Goal: Task Accomplishment & Management: Use online tool/utility

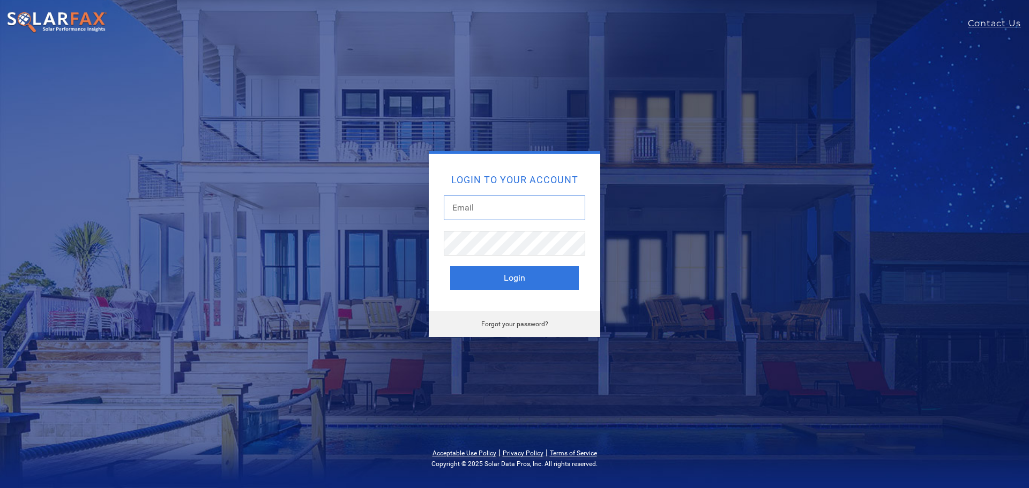
click at [473, 204] on input "text" at bounding box center [515, 208] width 142 height 25
type input "[PERSON_NAME][EMAIL_ADDRESS][PERSON_NAME][DOMAIN_NAME]"
click at [450, 266] on button "Login" at bounding box center [514, 278] width 129 height 24
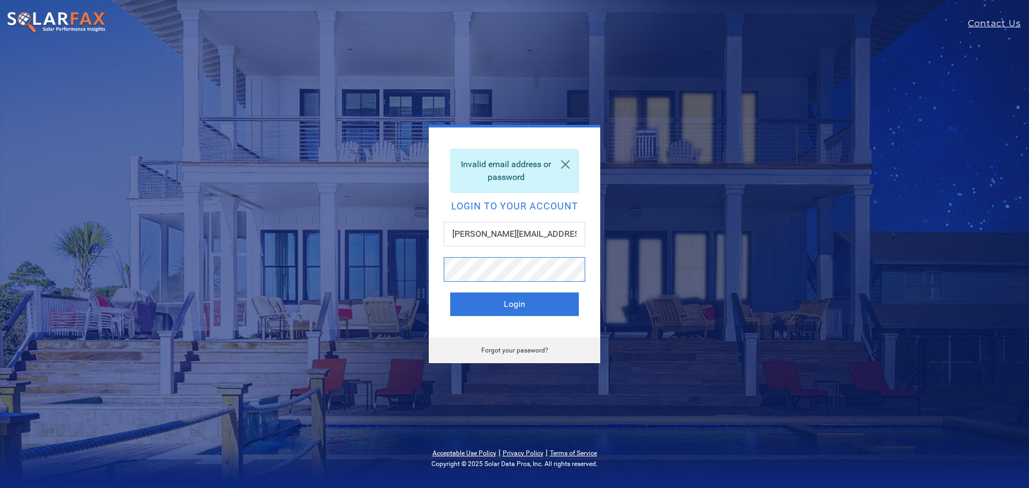
click at [450, 293] on button "Login" at bounding box center [514, 305] width 129 height 24
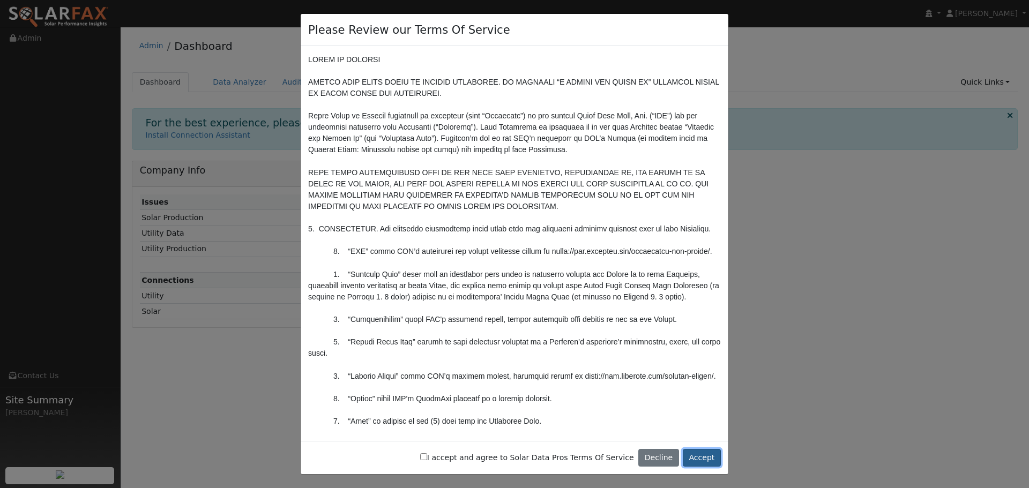
click at [706, 459] on button "Accept" at bounding box center [702, 458] width 38 height 18
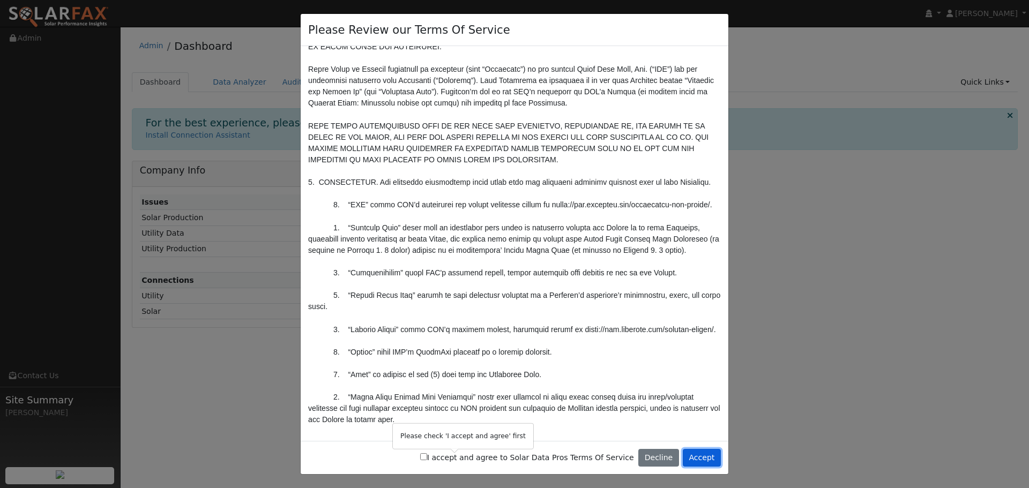
scroll to position [161, 0]
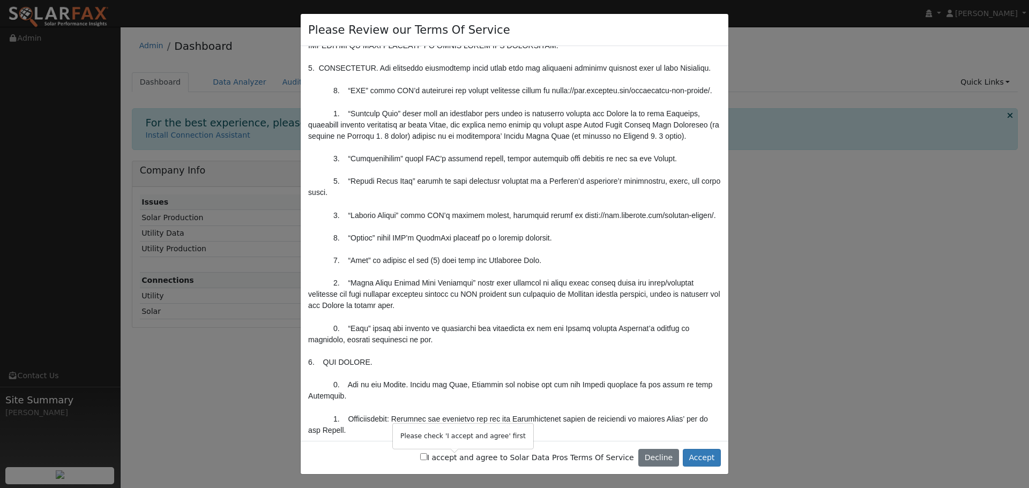
click at [427, 455] on input "I accept and agree to Solar Data Pros Terms Of Service" at bounding box center [423, 456] width 7 height 7
checkbox input "true"
click at [706, 452] on button "Accept" at bounding box center [702, 458] width 38 height 18
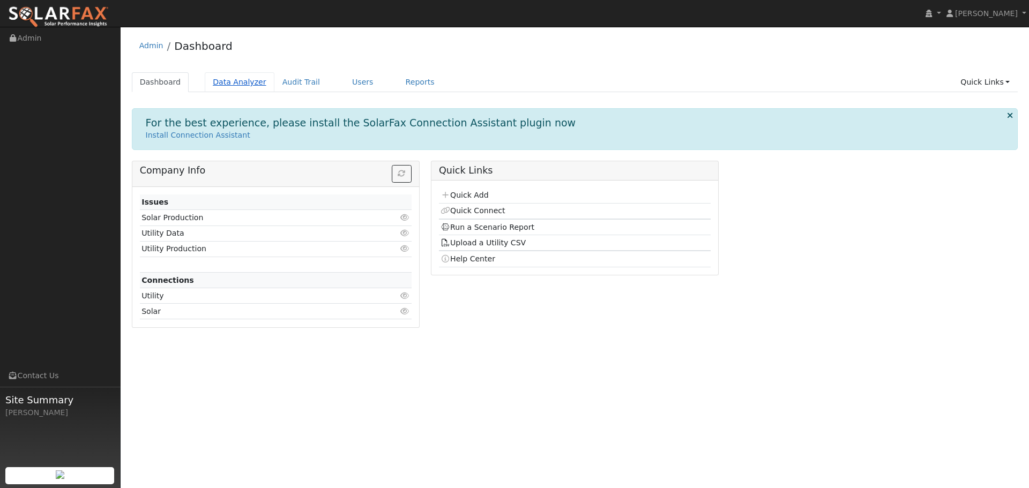
click at [216, 78] on link "Data Analyzer" at bounding box center [240, 82] width 70 height 20
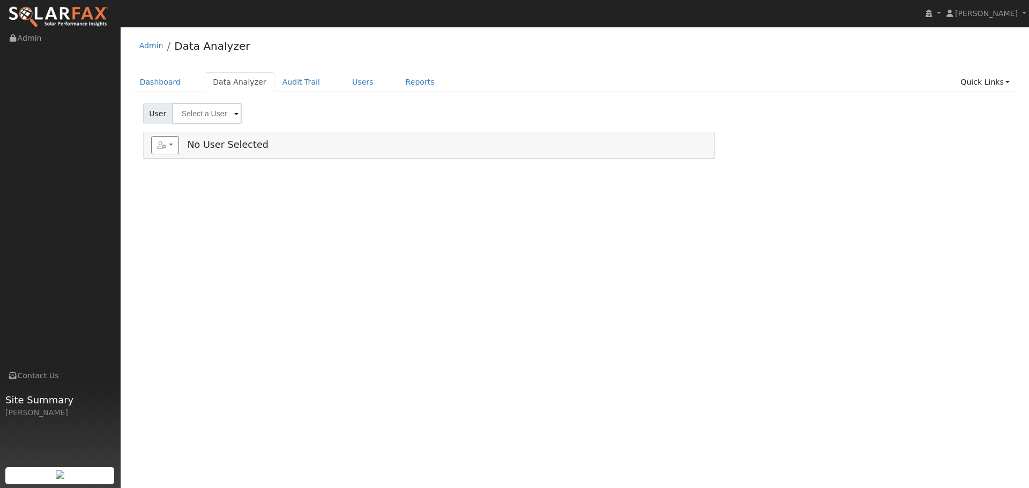
click at [205, 109] on input "text" at bounding box center [207, 113] width 70 height 21
click at [316, 99] on div "User Results History Enter text to search Enter text to search No history Accou…" at bounding box center [575, 111] width 868 height 25
click at [163, 81] on link "Dashboard" at bounding box center [160, 82] width 57 height 20
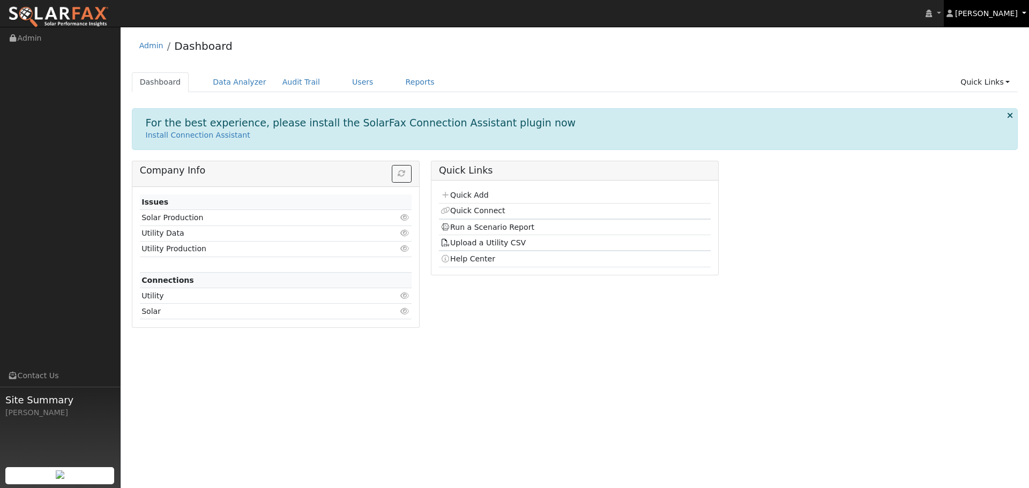
click at [1002, 14] on span "[PERSON_NAME]" at bounding box center [986, 13] width 63 height 9
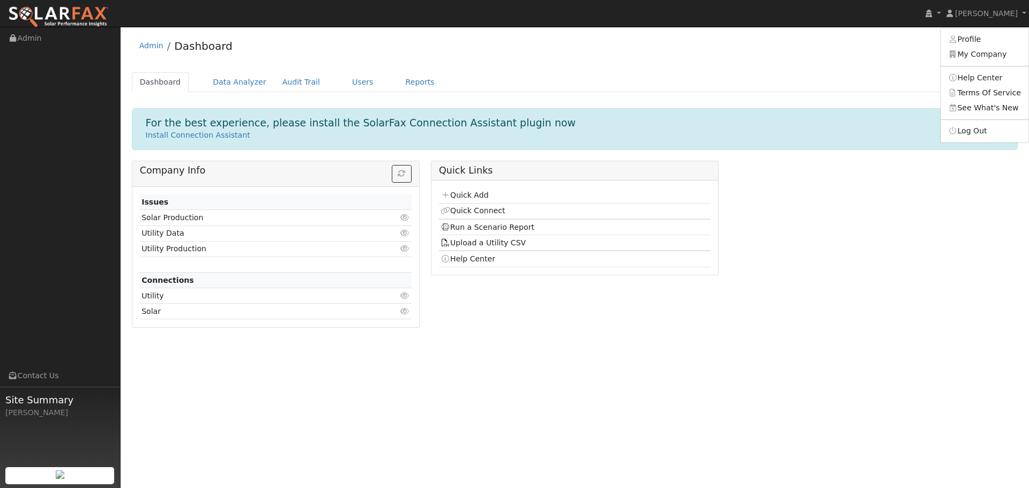
click at [885, 47] on div "Admin Dashboard" at bounding box center [575, 48] width 887 height 33
click at [398, 80] on link "Reports" at bounding box center [420, 82] width 45 height 20
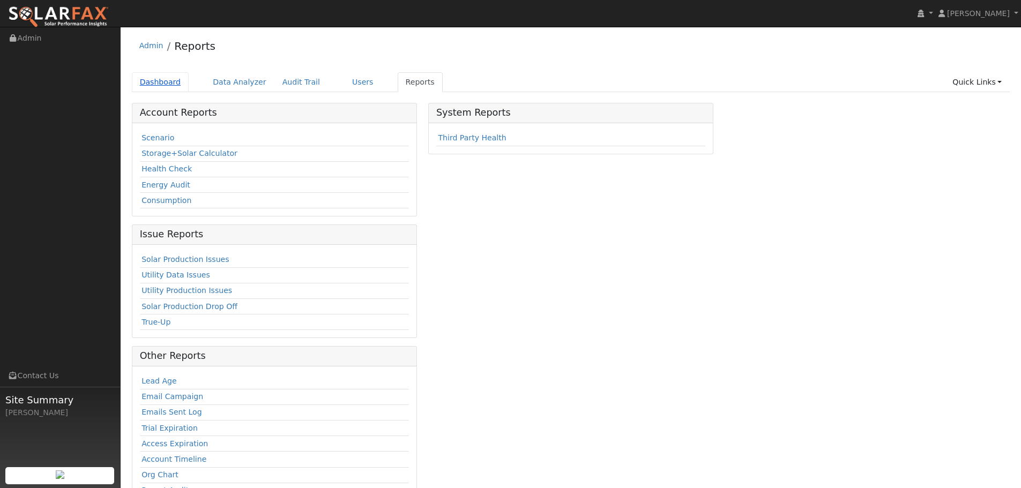
click at [158, 84] on link "Dashboard" at bounding box center [160, 82] width 57 height 20
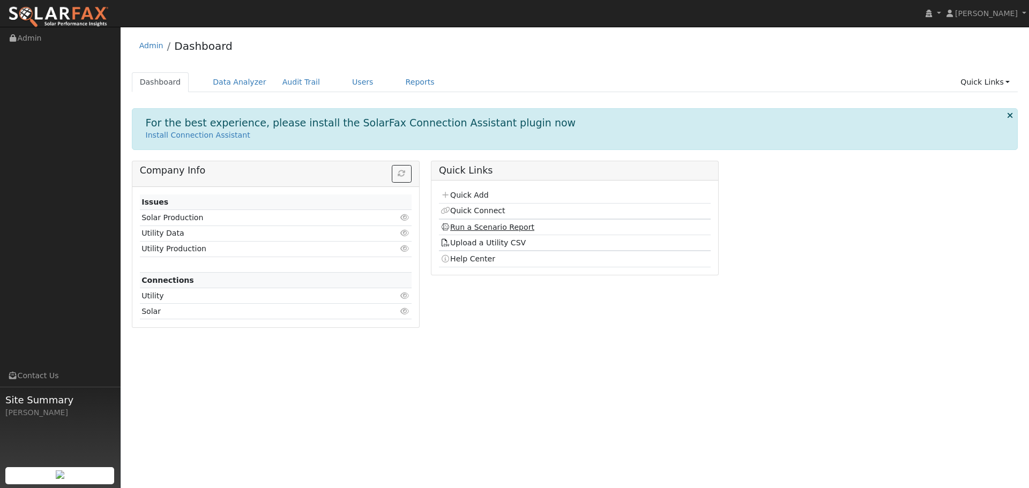
click at [500, 226] on link "Run a Scenario Report" at bounding box center [488, 227] width 94 height 9
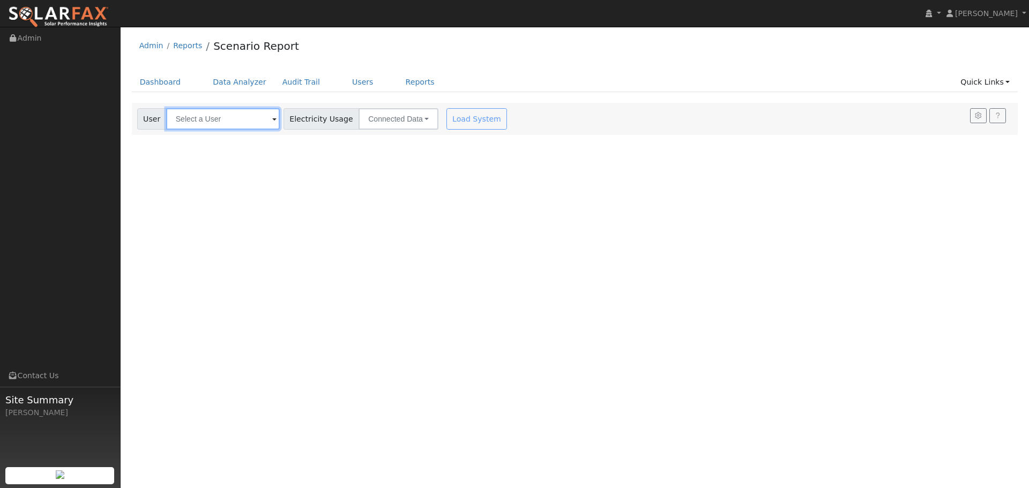
click at [245, 119] on input "text" at bounding box center [223, 118] width 114 height 21
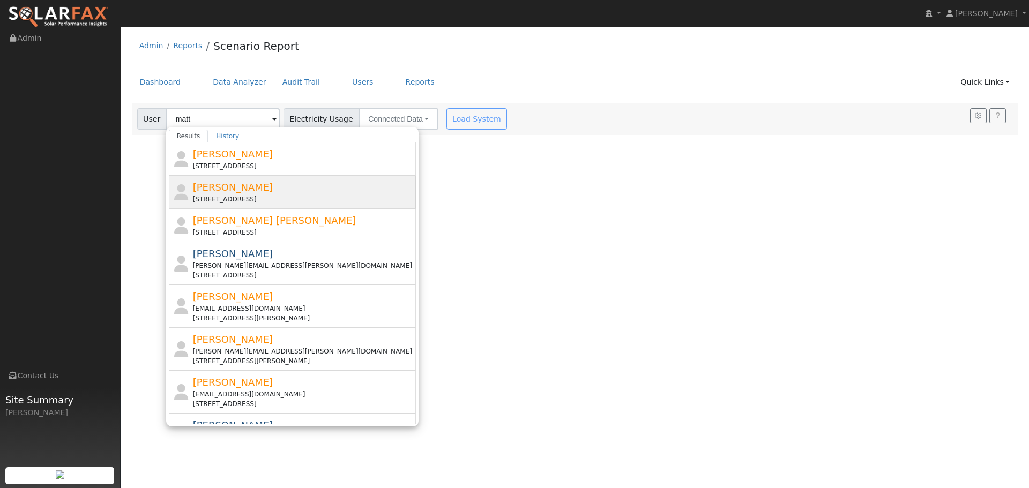
click at [218, 190] on span "[PERSON_NAME]" at bounding box center [233, 187] width 80 height 11
type input "[PERSON_NAME]"
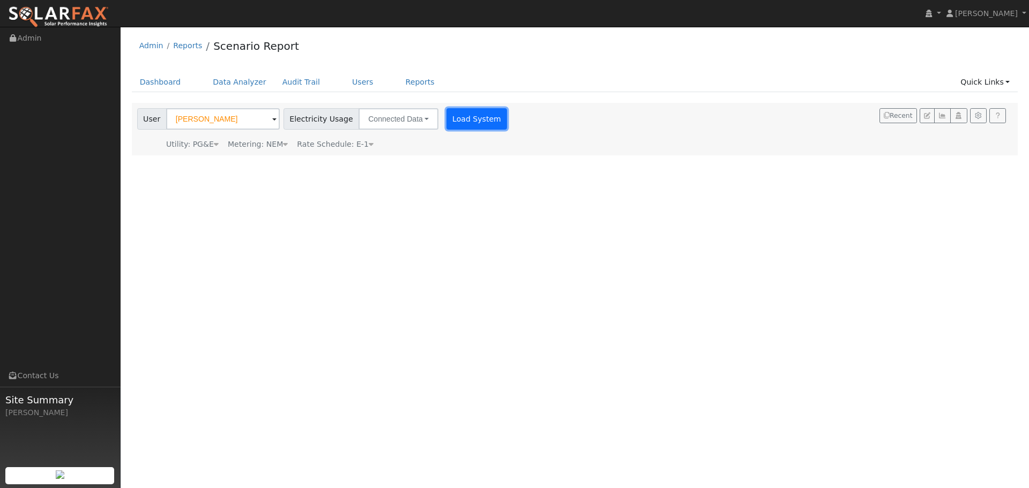
click at [481, 123] on button "Load System" at bounding box center [476, 118] width 61 height 21
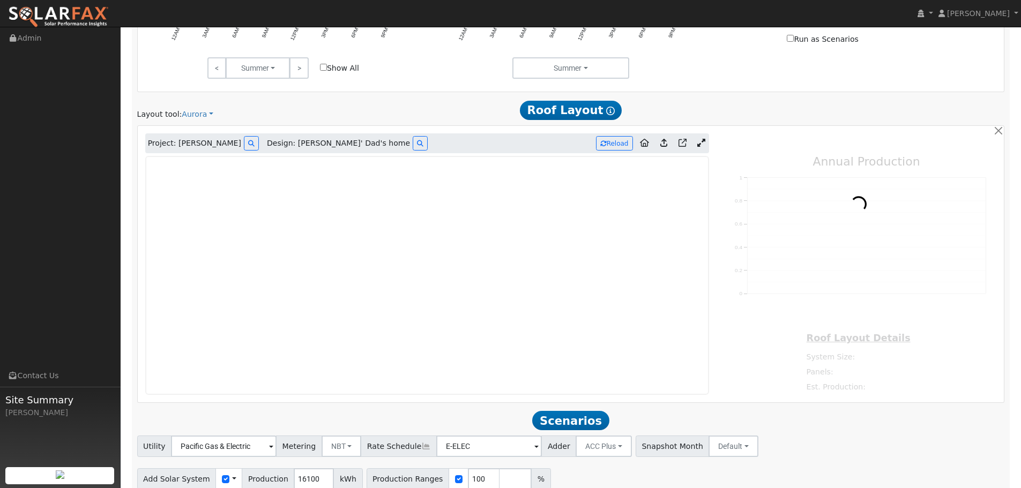
scroll to position [590, 0]
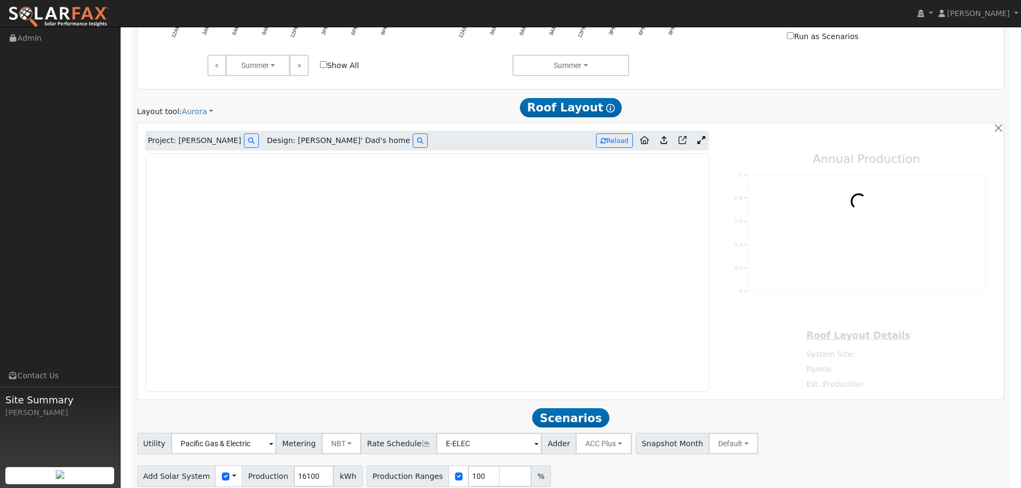
type input "25964"
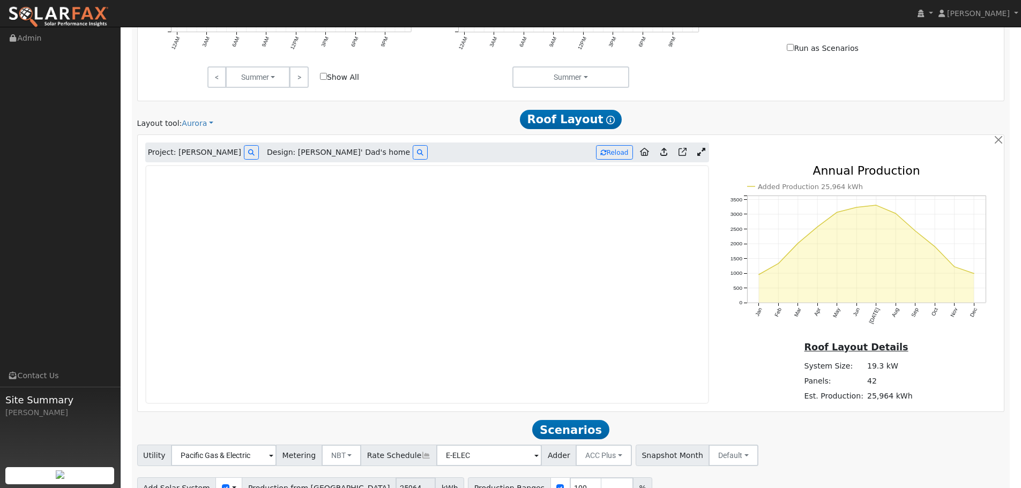
scroll to position [633, 0]
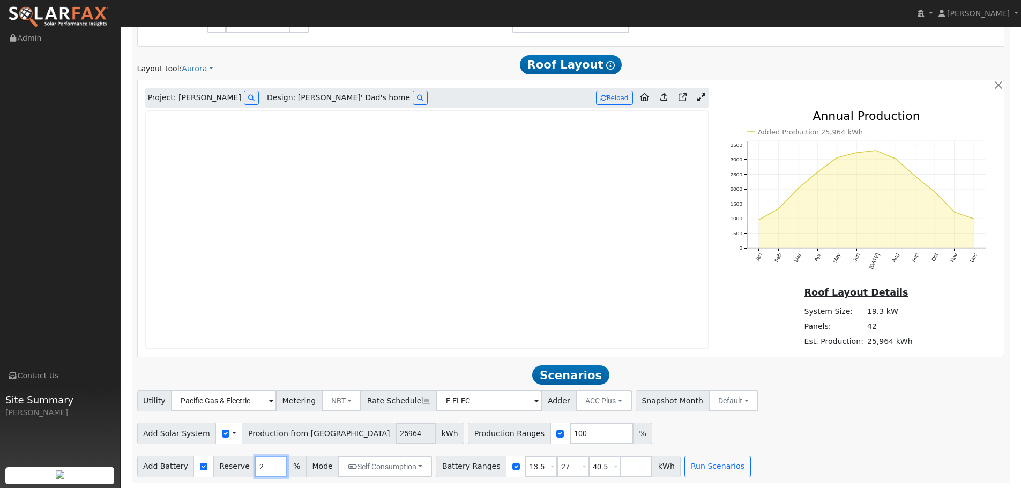
click at [268, 468] on input "2" at bounding box center [271, 466] width 32 height 21
type input "3"
click at [268, 462] on input "3" at bounding box center [271, 466] width 32 height 21
click at [755, 392] on div "Utility Pacific Gas & Electric Metering NBT NEM NBT Rate Schedule E-ELEC Adder …" at bounding box center [571, 398] width 872 height 25
click at [690, 464] on button "Run Scenarios" at bounding box center [717, 466] width 66 height 21
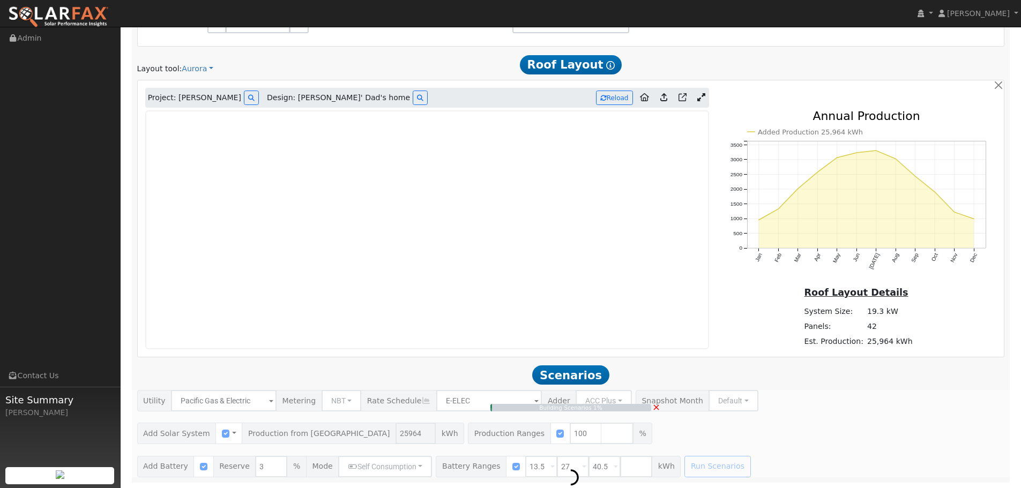
type input "17.3"
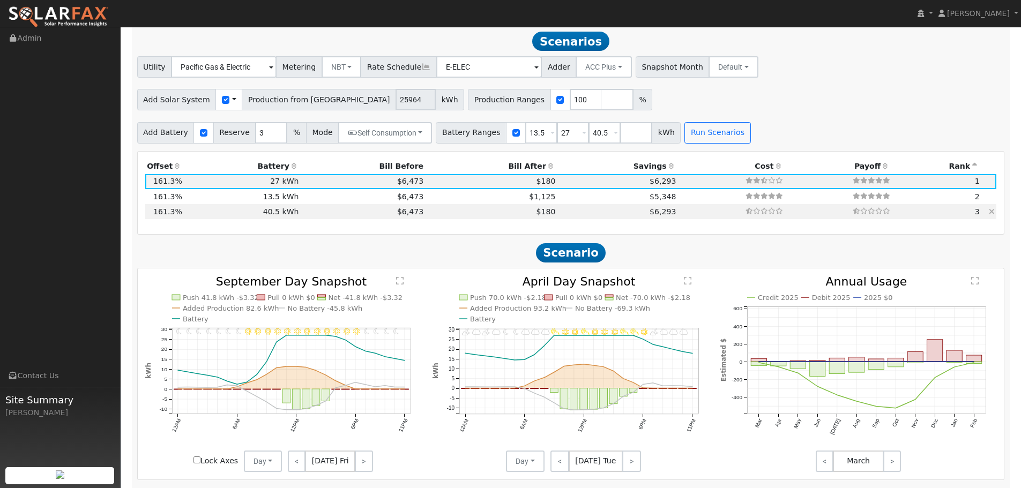
scroll to position [966, 0]
click at [249, 196] on td "13.5 kWh" at bounding box center [242, 197] width 117 height 15
type input "$16,200"
type input "$23,035"
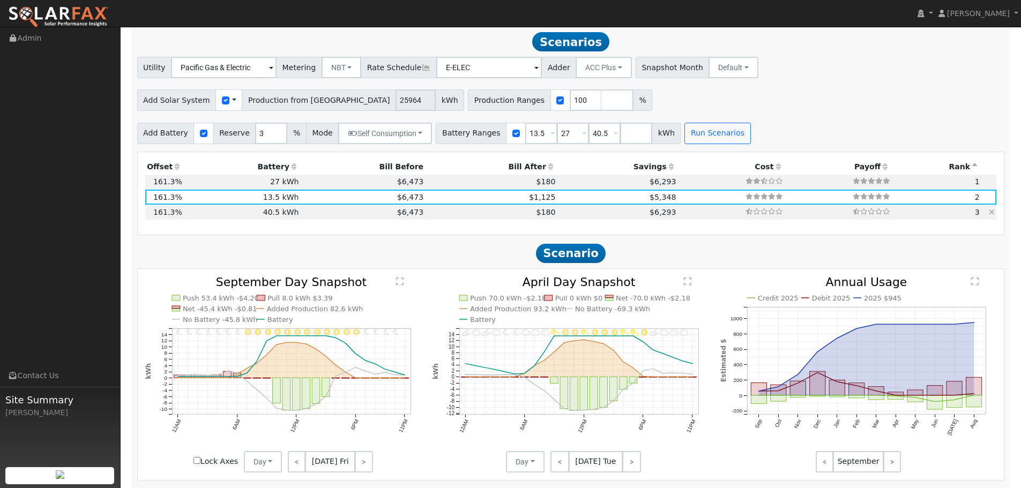
click at [287, 213] on td "40.5 kWh" at bounding box center [242, 212] width 117 height 15
type input "$48,600"
type input "$32,755"
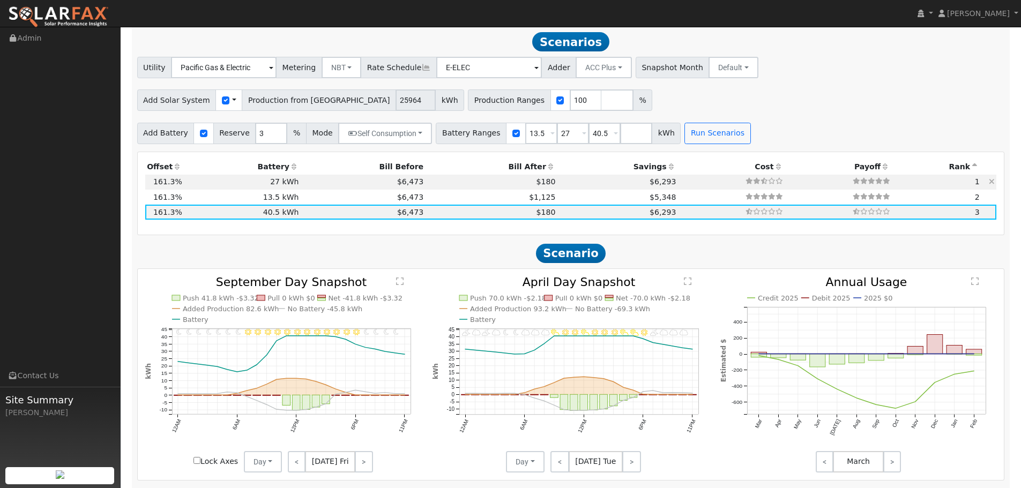
click at [301, 185] on td "$6,473" at bounding box center [363, 182] width 125 height 15
type input "$32,400"
type input "$27,895"
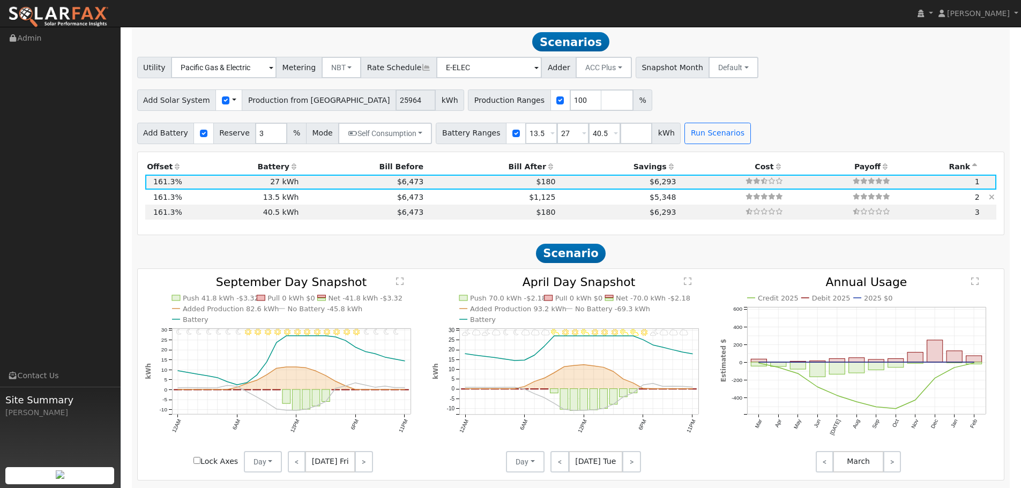
click at [301, 200] on td "$6,473" at bounding box center [363, 197] width 125 height 15
type input "$16,200"
type input "$23,035"
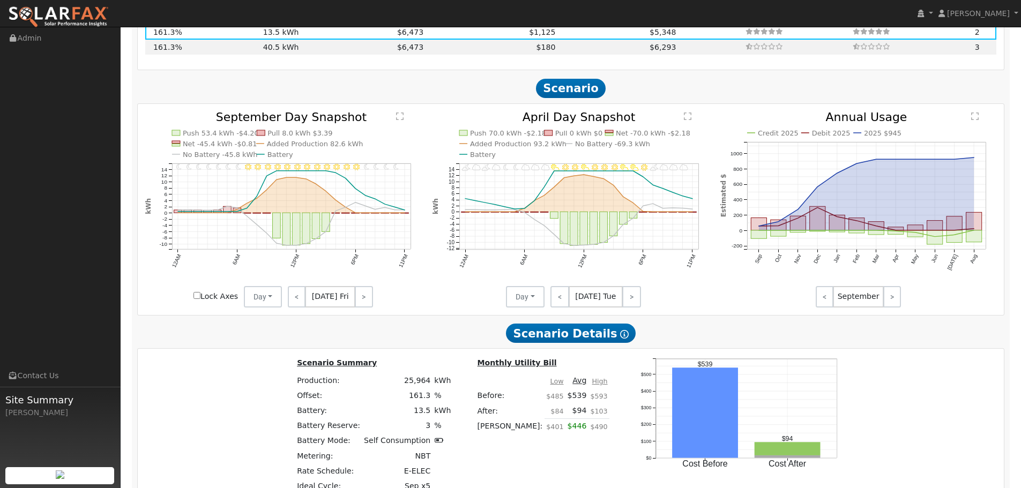
scroll to position [1127, 0]
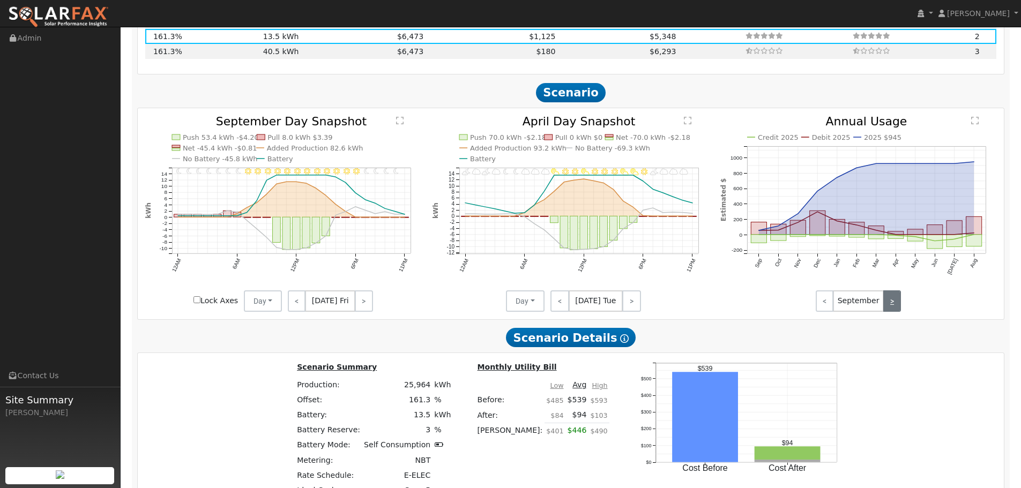
click at [897, 302] on link ">" at bounding box center [892, 301] width 18 height 21
click at [823, 304] on link "<" at bounding box center [825, 301] width 18 height 21
click at [269, 306] on button "Day" at bounding box center [263, 301] width 39 height 21
click at [271, 340] on link "Month Average" at bounding box center [281, 339] width 75 height 15
click at [533, 309] on button "Day" at bounding box center [525, 301] width 39 height 21
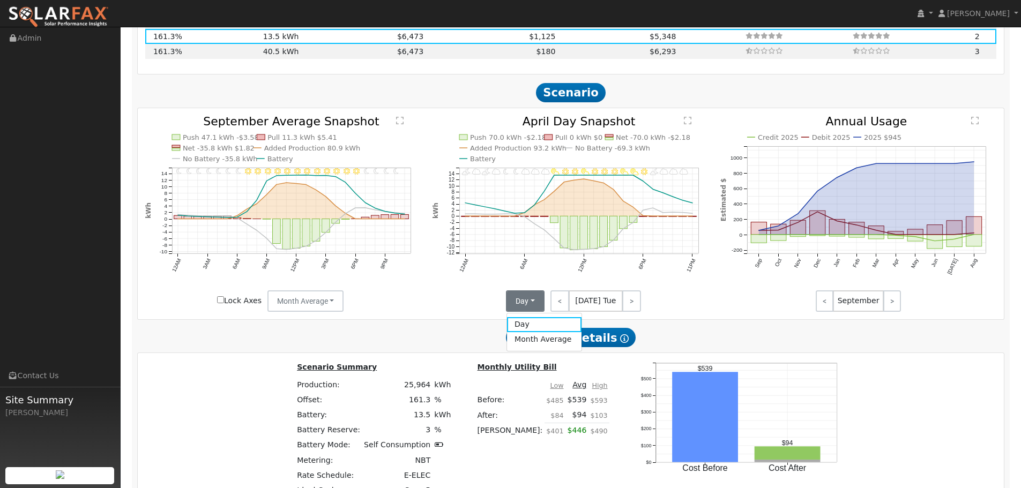
click at [532, 337] on link "Month Average" at bounding box center [544, 339] width 75 height 15
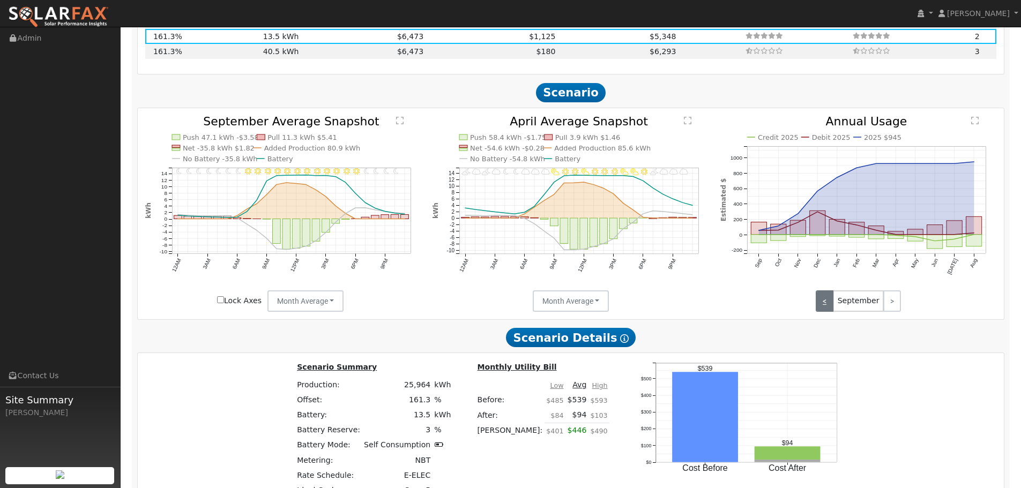
click at [821, 299] on link "<" at bounding box center [825, 301] width 18 height 21
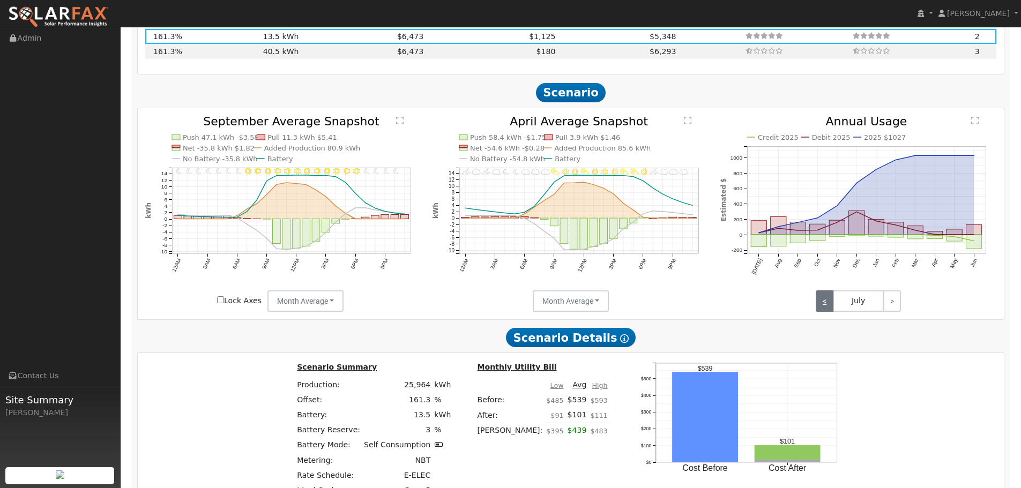
click at [821, 299] on link "<" at bounding box center [825, 301] width 18 height 21
click at [827, 299] on link "<" at bounding box center [825, 301] width 18 height 21
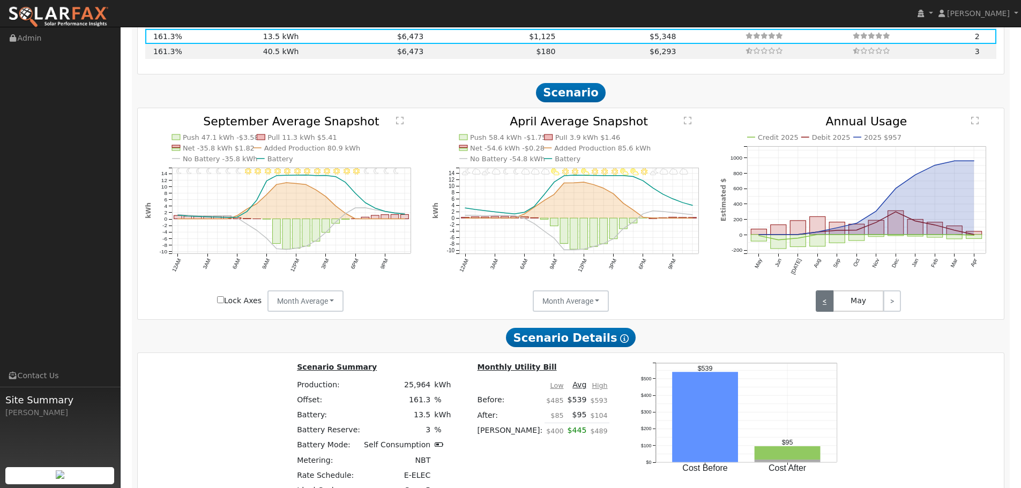
click at [826, 299] on link "<" at bounding box center [825, 301] width 18 height 21
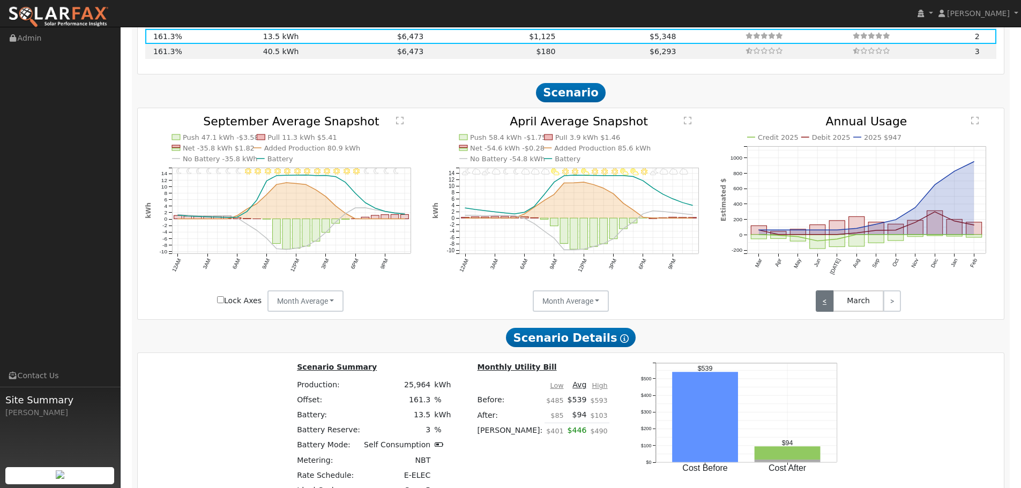
click at [826, 299] on link "<" at bounding box center [825, 301] width 18 height 21
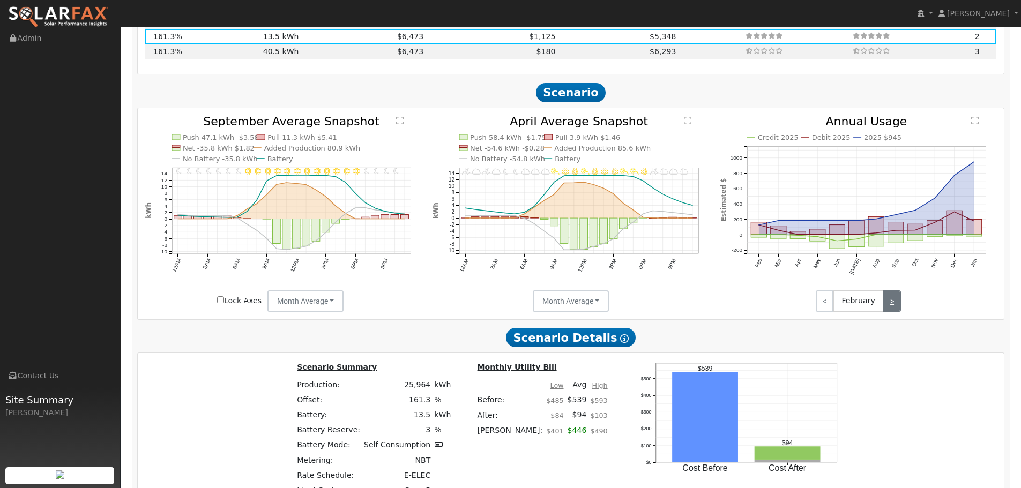
click at [896, 304] on link ">" at bounding box center [892, 301] width 18 height 21
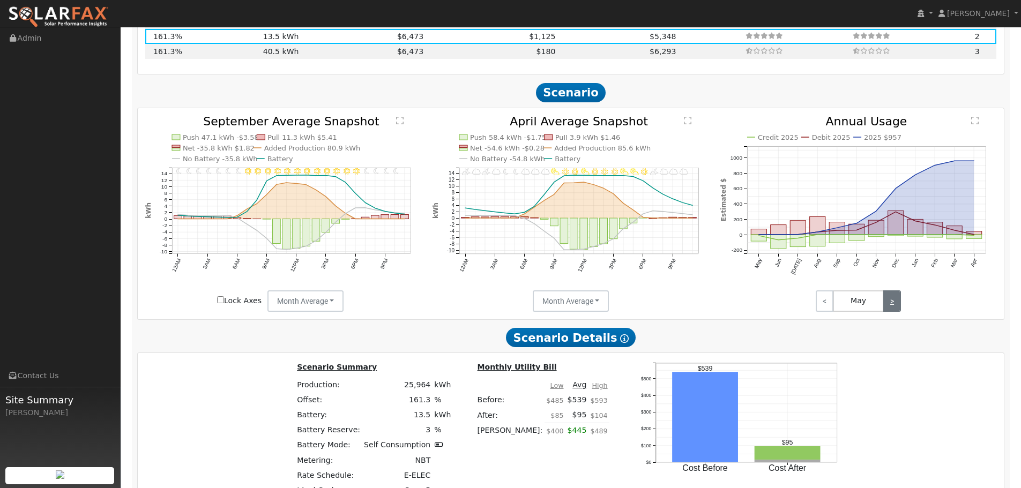
click at [896, 304] on link ">" at bounding box center [892, 301] width 18 height 21
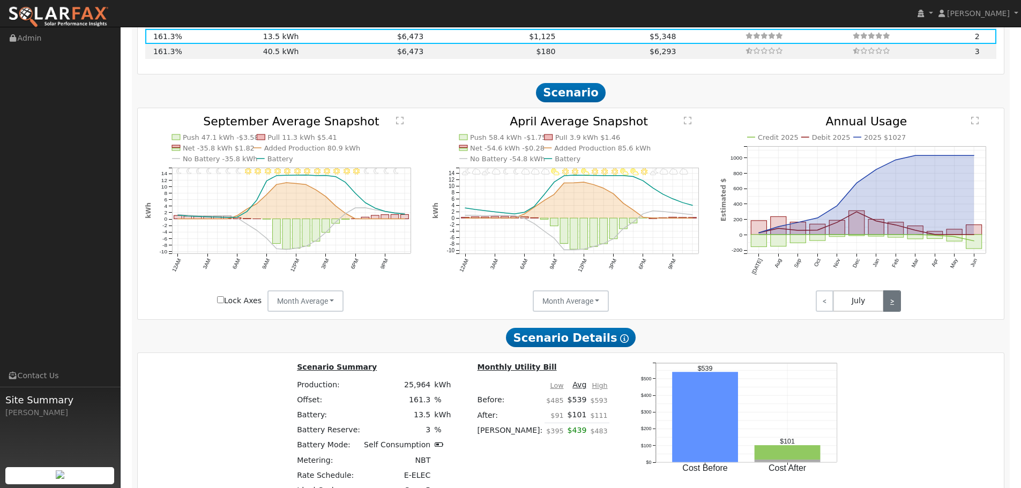
click at [896, 304] on link ">" at bounding box center [892, 301] width 18 height 21
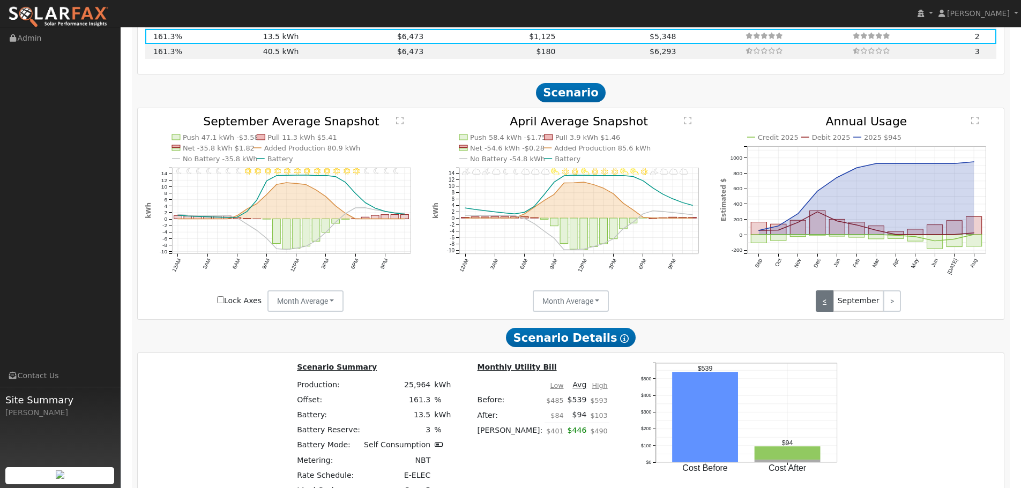
click at [831, 308] on link "<" at bounding box center [825, 301] width 18 height 21
click at [822, 303] on link "<" at bounding box center [825, 301] width 18 height 21
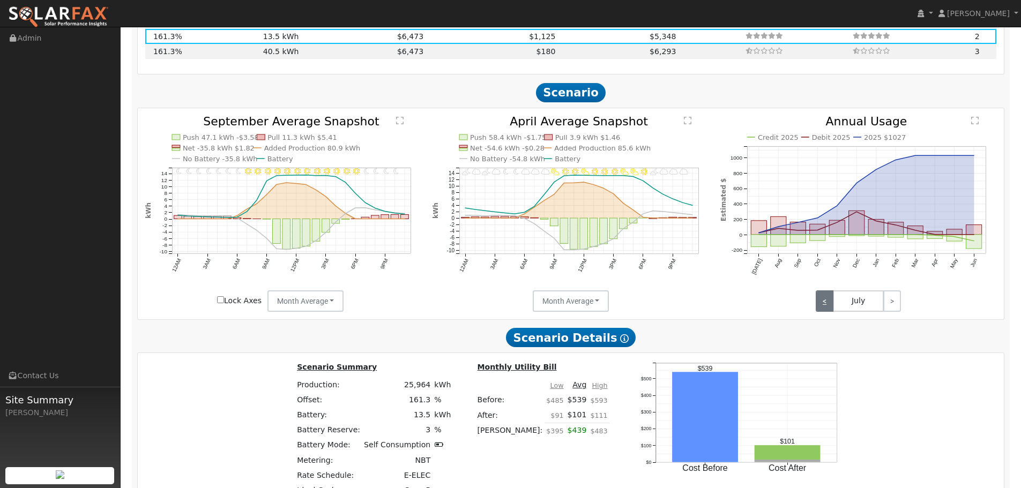
click at [822, 303] on link "<" at bounding box center [825, 301] width 18 height 21
click at [824, 303] on link "<" at bounding box center [825, 301] width 18 height 21
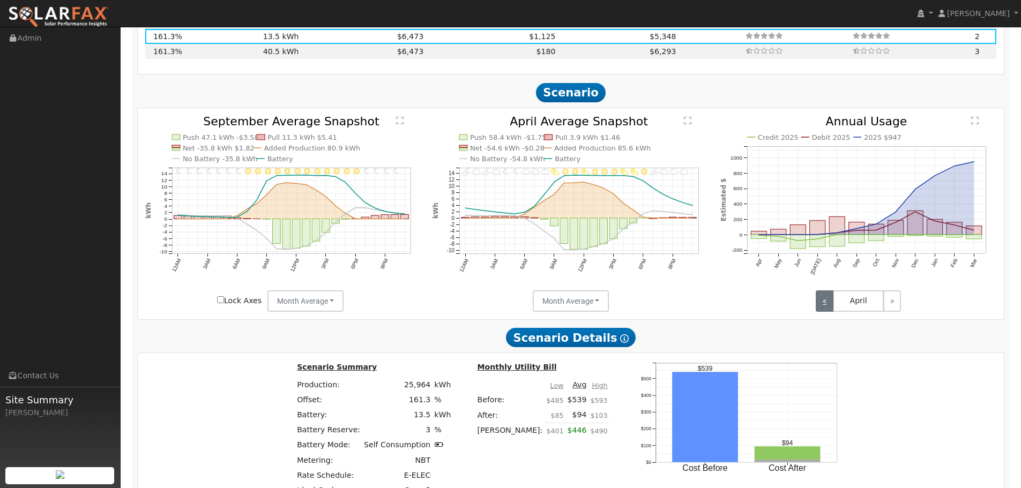
click at [824, 303] on link "<" at bounding box center [825, 301] width 18 height 21
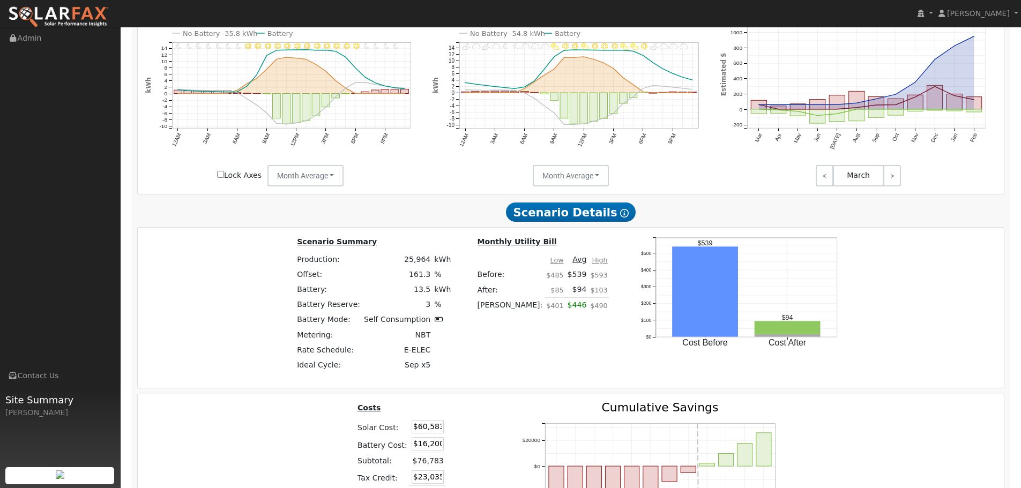
scroll to position [1234, 0]
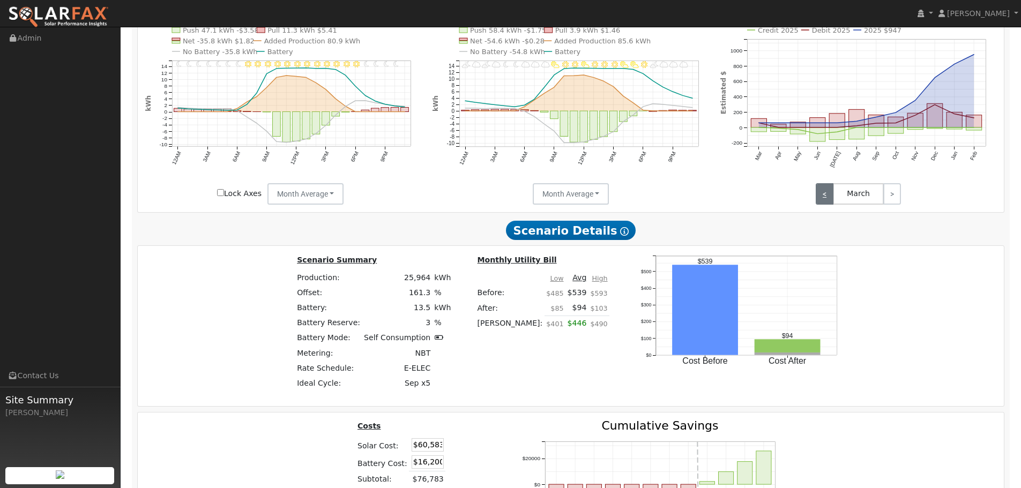
click at [824, 193] on link "<" at bounding box center [825, 193] width 18 height 21
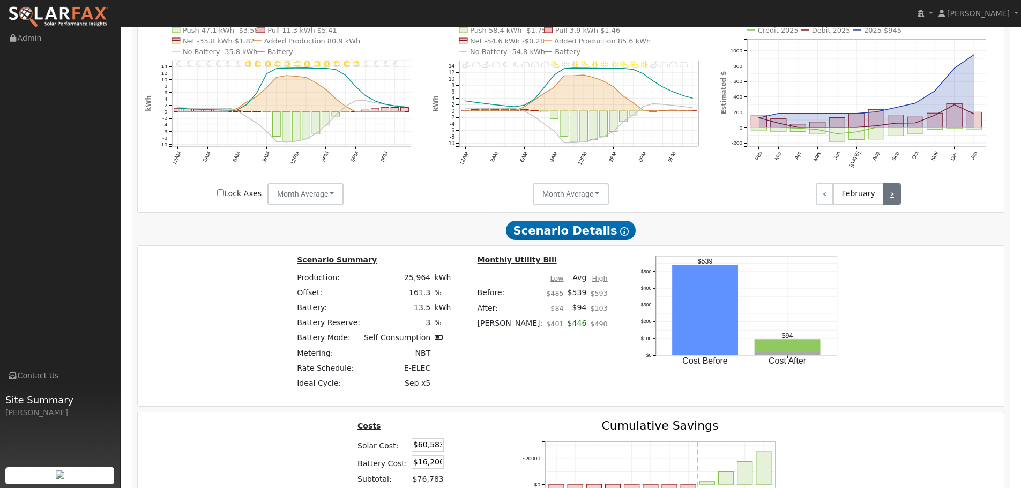
click at [897, 198] on link ">" at bounding box center [892, 193] width 18 height 21
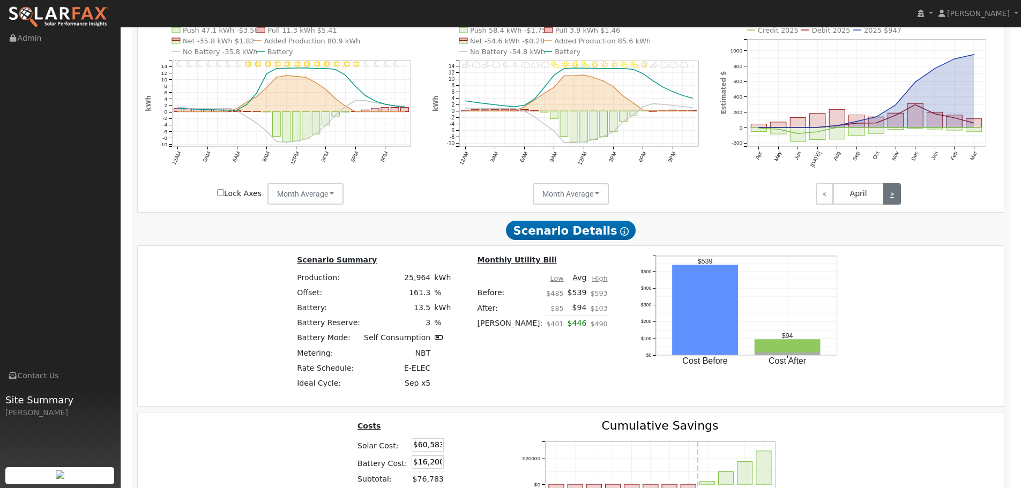
click at [897, 198] on link ">" at bounding box center [892, 193] width 18 height 21
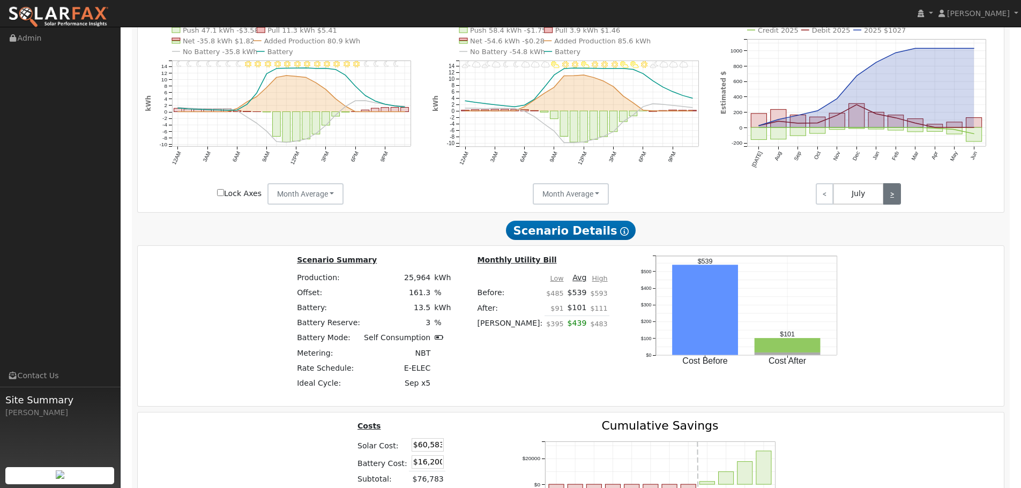
click at [897, 198] on link ">" at bounding box center [892, 193] width 18 height 21
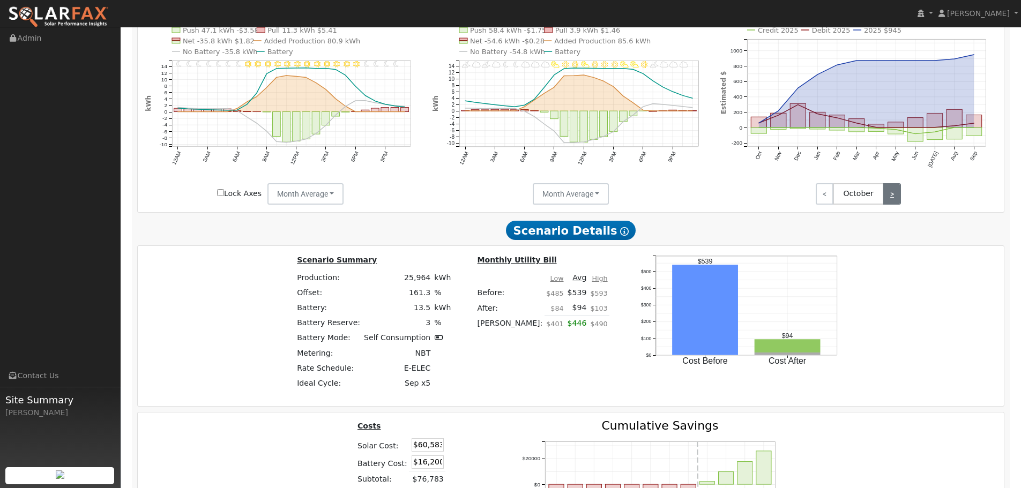
click at [897, 198] on link ">" at bounding box center [892, 193] width 18 height 21
click at [827, 197] on link "<" at bounding box center [825, 193] width 18 height 21
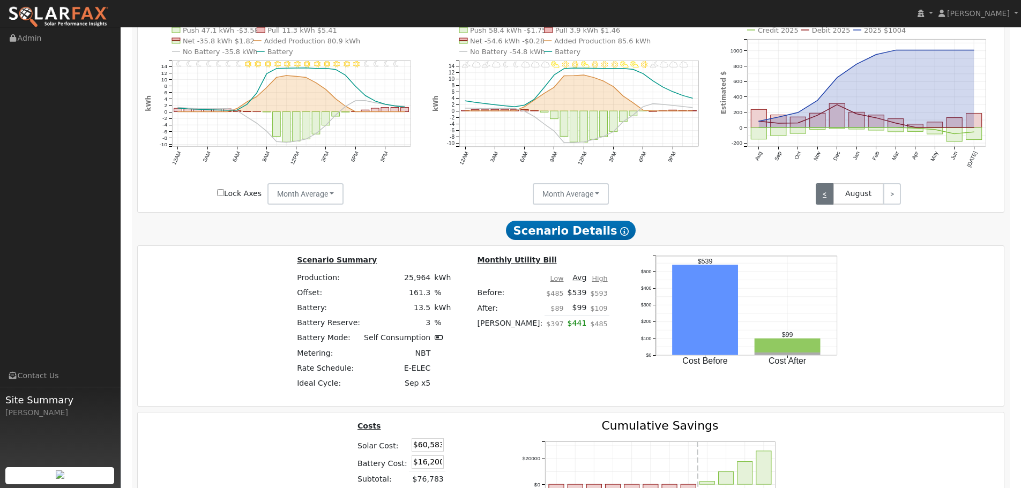
click at [827, 197] on link "<" at bounding box center [825, 193] width 18 height 21
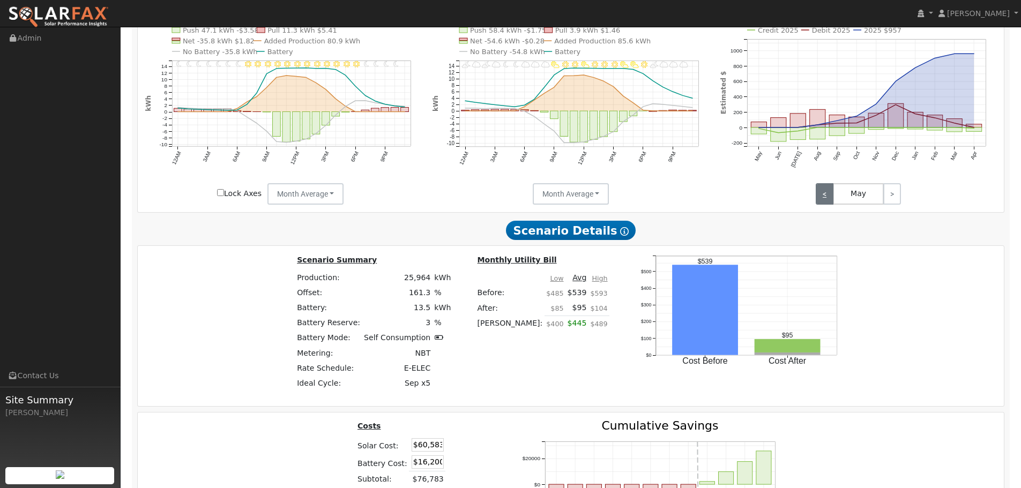
click at [827, 197] on link "<" at bounding box center [825, 193] width 18 height 21
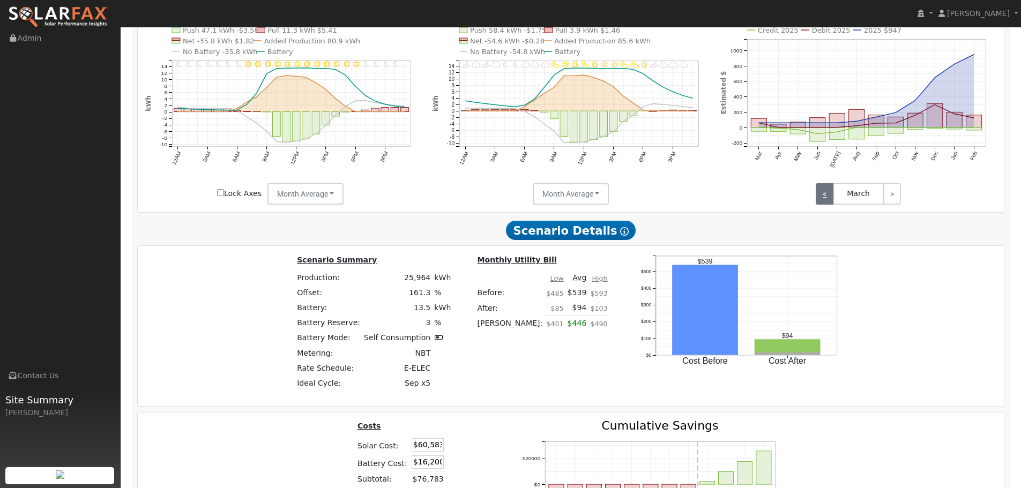
click at [827, 197] on link "<" at bounding box center [825, 193] width 18 height 21
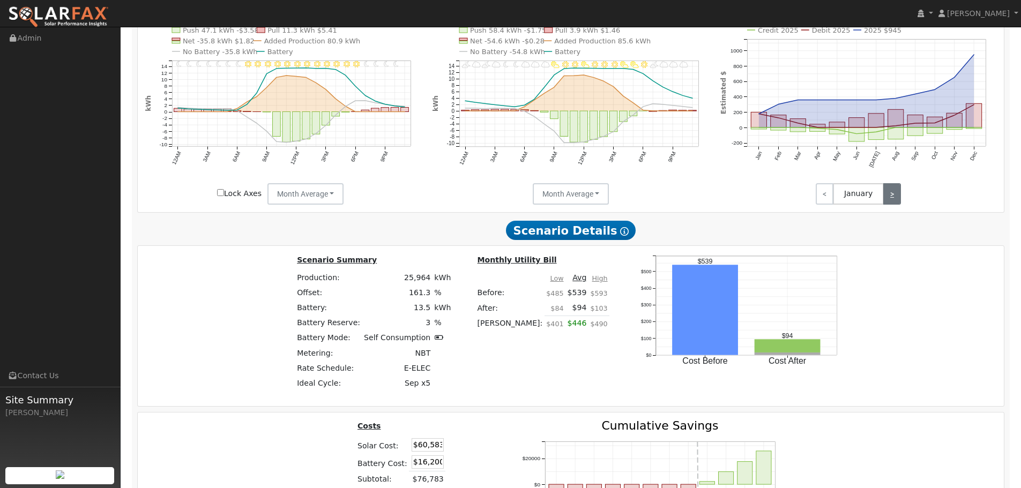
click at [894, 198] on link ">" at bounding box center [892, 193] width 18 height 21
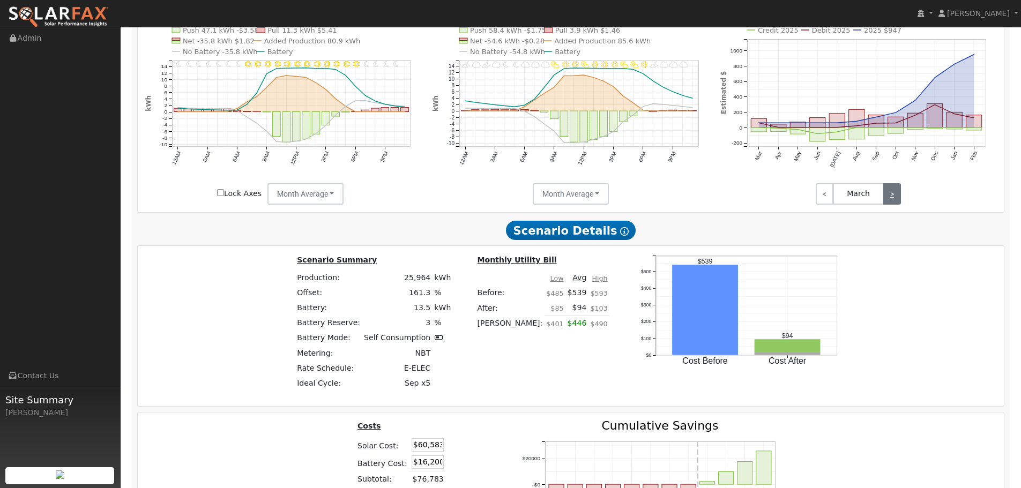
click at [894, 198] on link ">" at bounding box center [892, 193] width 18 height 21
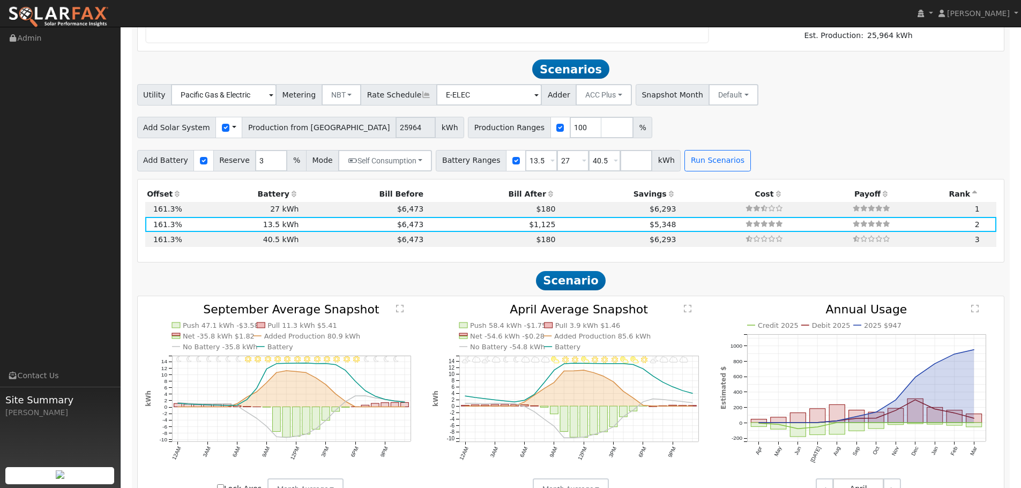
scroll to position [912, 0]
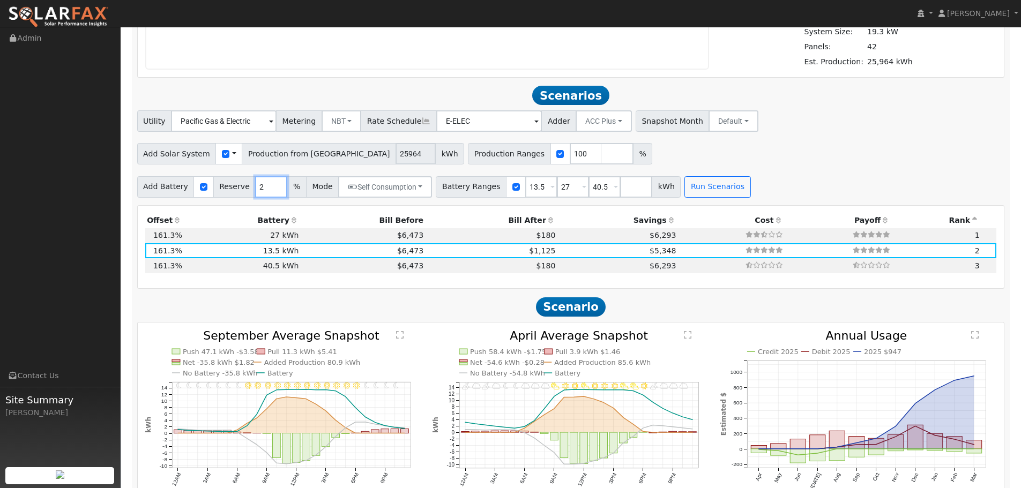
type input "2"
click at [267, 190] on input "2" at bounding box center [271, 186] width 32 height 21
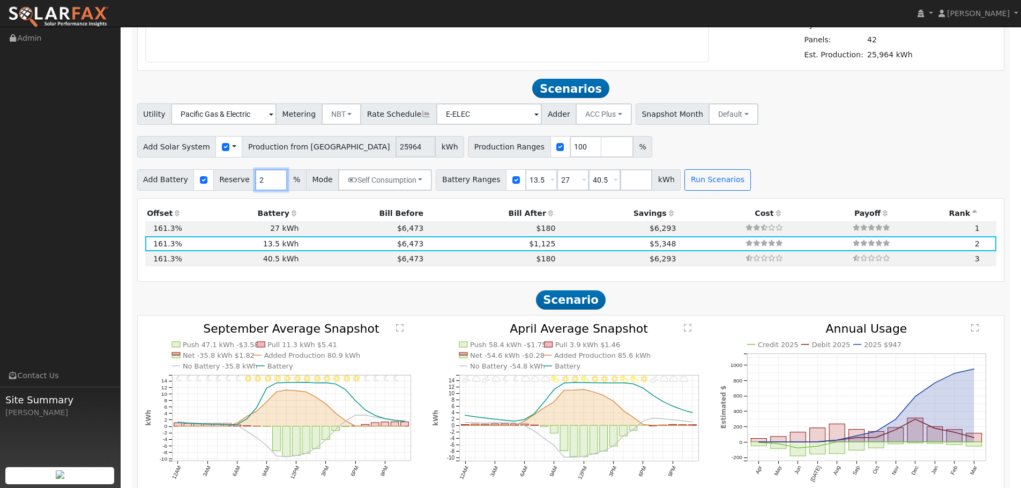
scroll to position [966, 0]
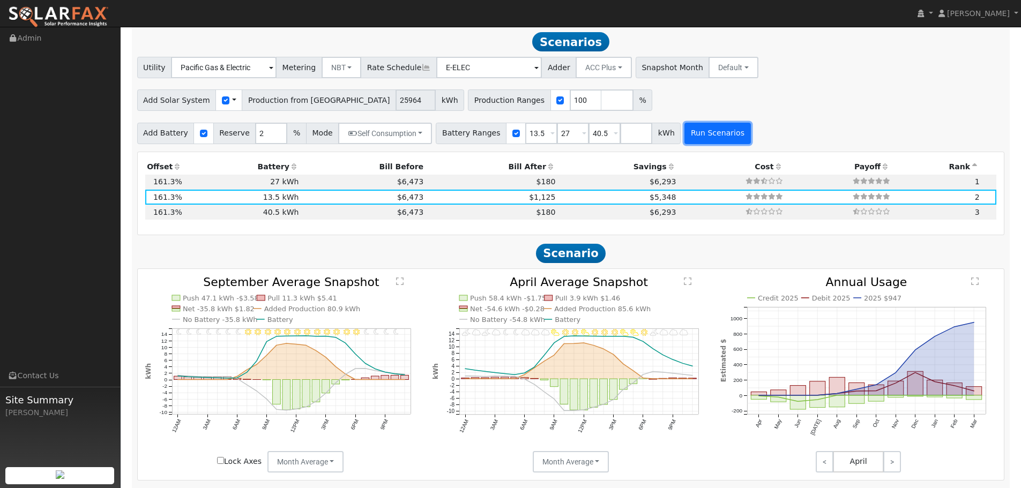
click at [688, 130] on button "Run Scenarios" at bounding box center [717, 133] width 66 height 21
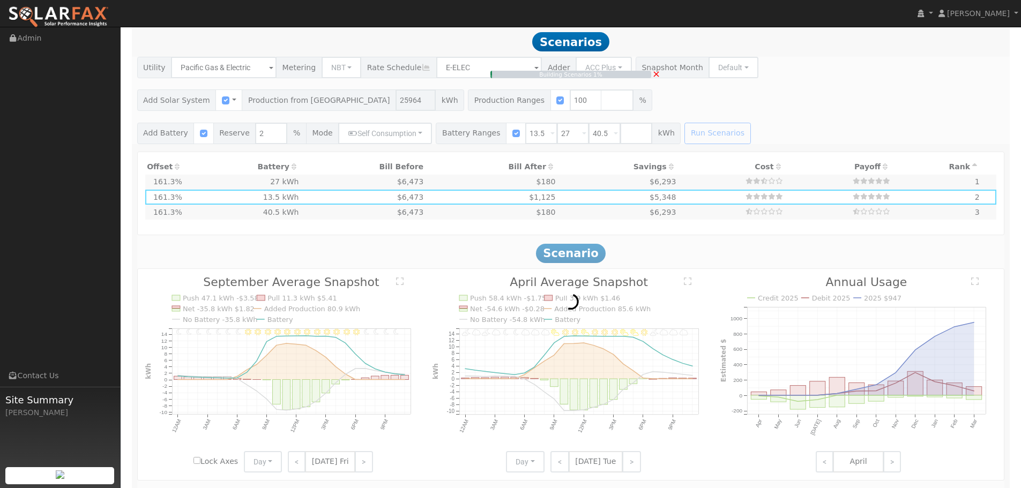
type input "$32,400"
type input "$27,895"
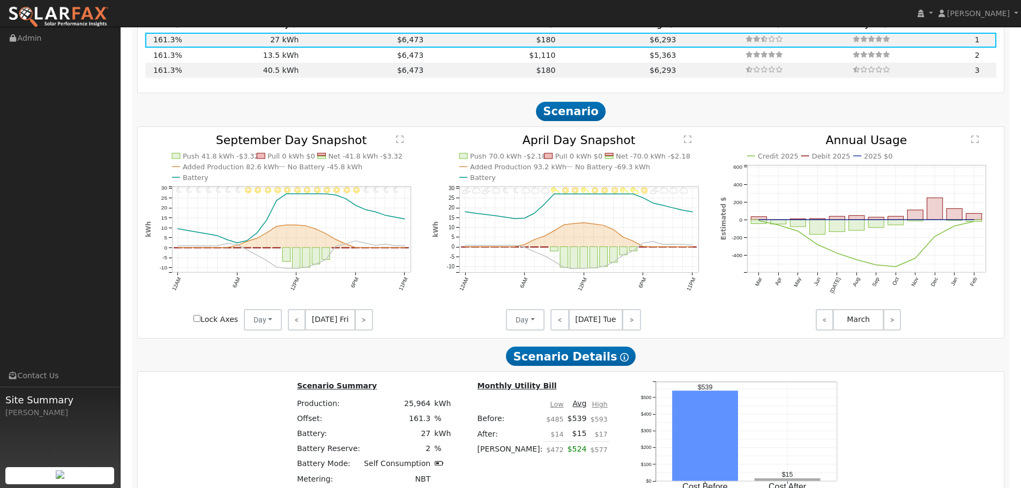
scroll to position [1127, 0]
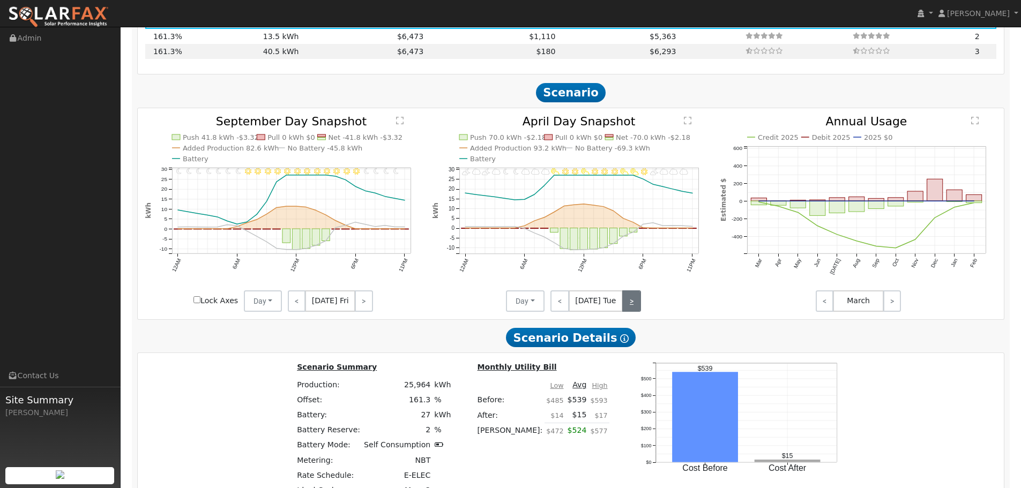
click at [624, 301] on link ">" at bounding box center [631, 301] width 19 height 21
click at [624, 301] on link ">" at bounding box center [632, 301] width 17 height 21
click at [624, 301] on link ">" at bounding box center [632, 301] width 18 height 21
click at [624, 301] on link ">" at bounding box center [630, 301] width 21 height 21
click at [624, 301] on link ">" at bounding box center [631, 301] width 19 height 21
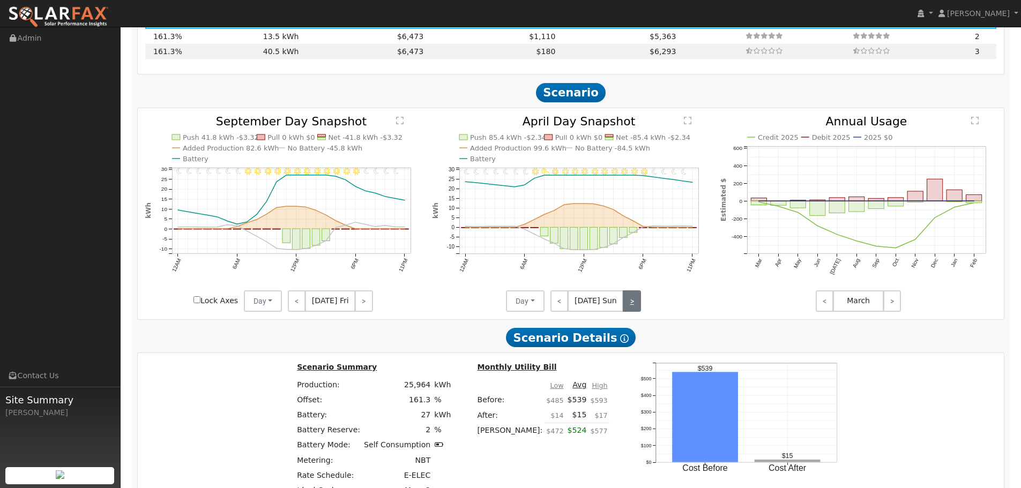
click at [624, 301] on link ">" at bounding box center [632, 301] width 18 height 21
click at [587, 300] on span "Apr 21 Mon" at bounding box center [595, 301] width 57 height 21
click at [617, 304] on span "Apr 21 Mon" at bounding box center [595, 301] width 57 height 21
click at [628, 304] on link ">" at bounding box center [632, 301] width 17 height 21
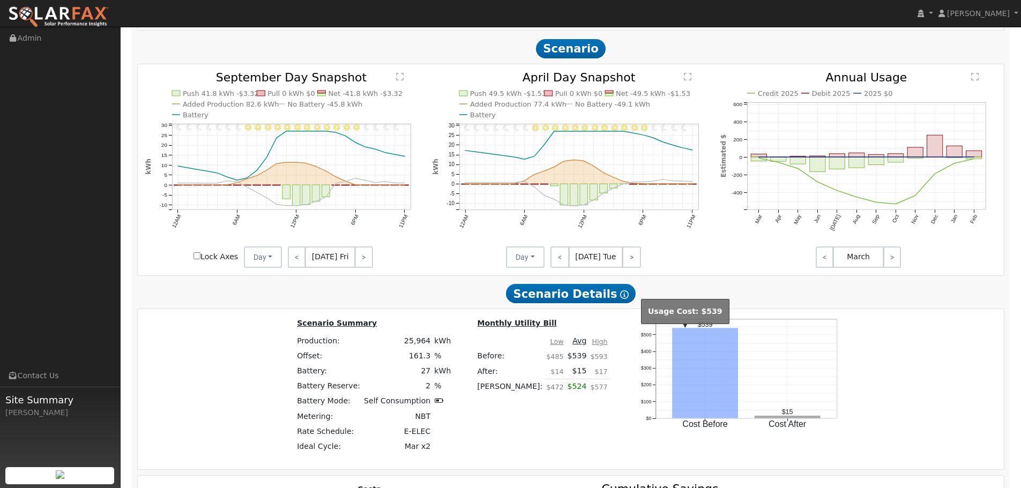
scroll to position [1180, 0]
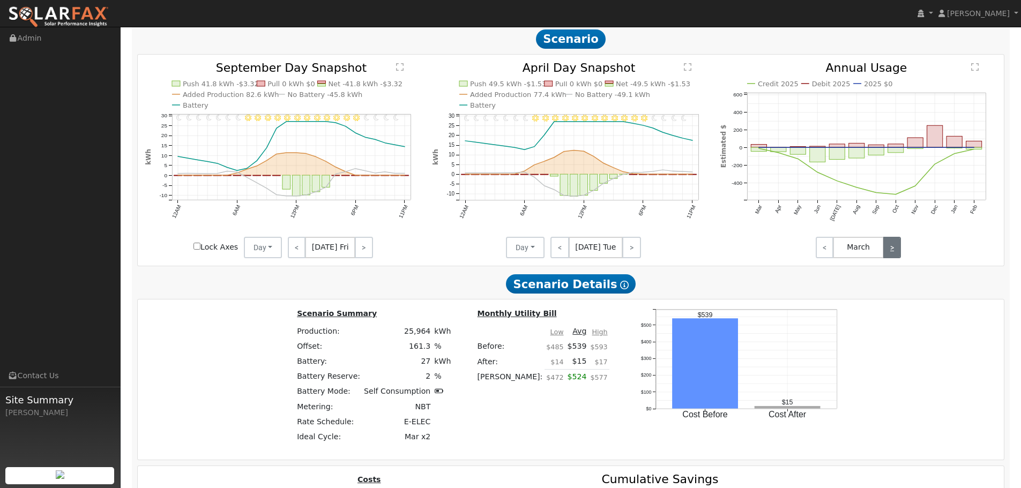
click at [891, 247] on link ">" at bounding box center [892, 247] width 18 height 21
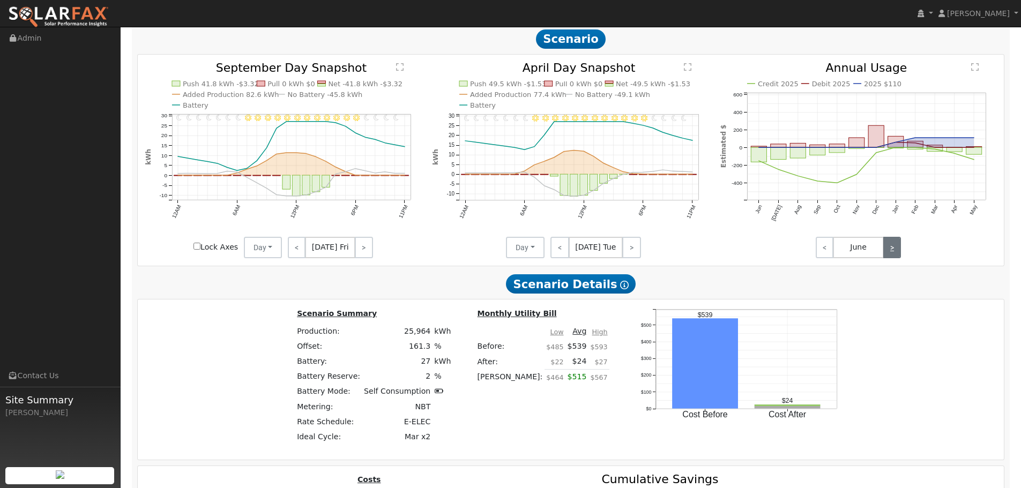
click at [891, 247] on link ">" at bounding box center [892, 247] width 18 height 21
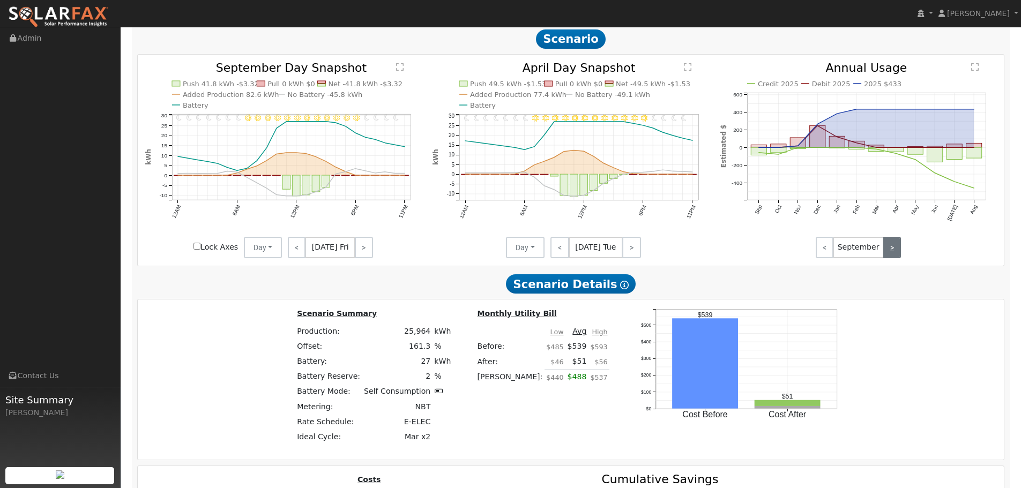
click at [891, 247] on link ">" at bounding box center [892, 247] width 18 height 21
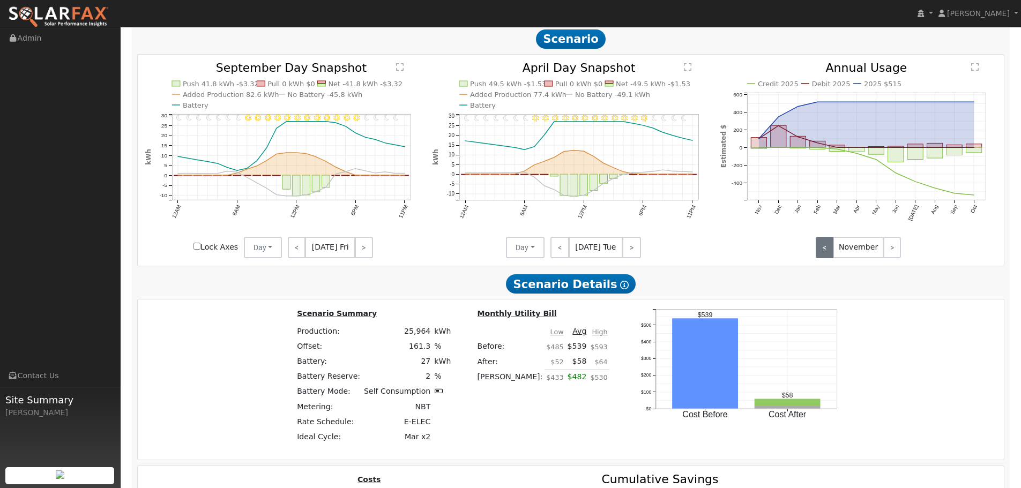
click at [817, 250] on link "<" at bounding box center [825, 247] width 18 height 21
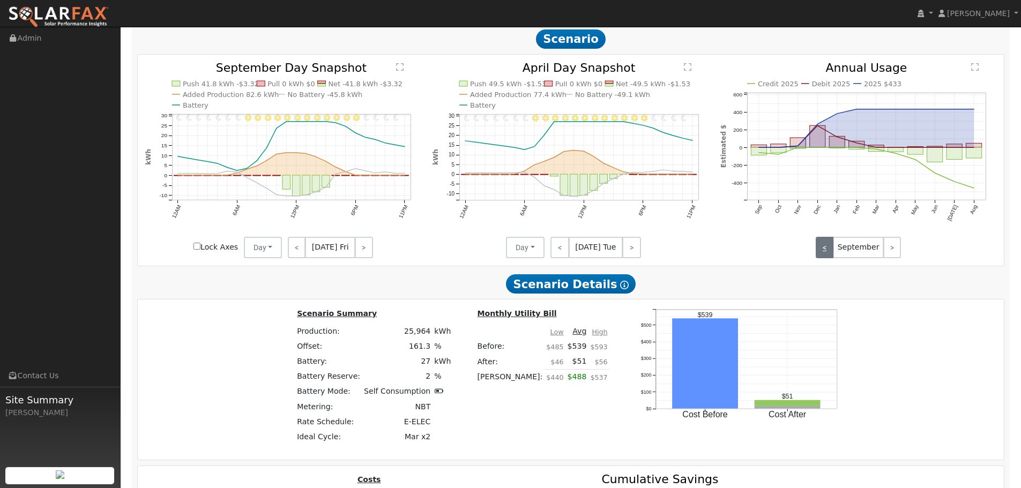
click at [817, 250] on link "<" at bounding box center [825, 247] width 18 height 21
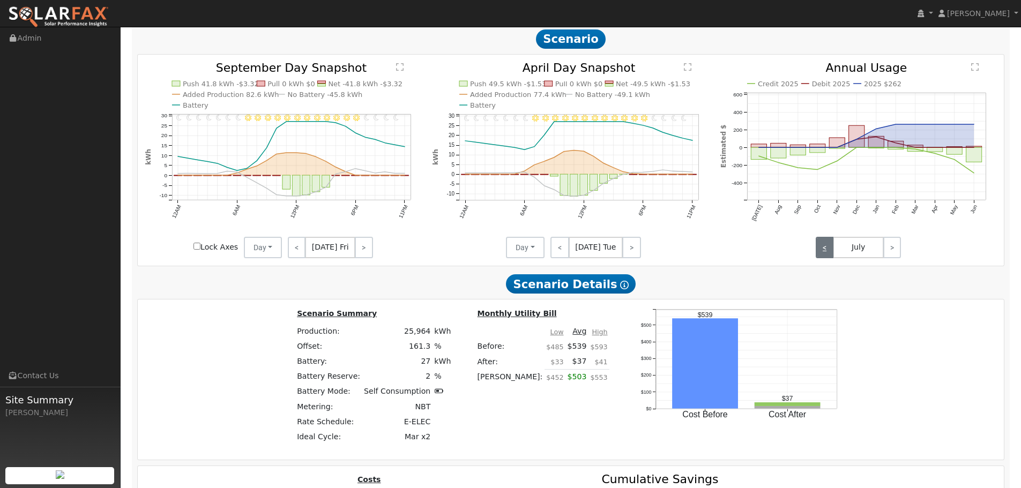
click at [817, 250] on link "<" at bounding box center [825, 247] width 18 height 21
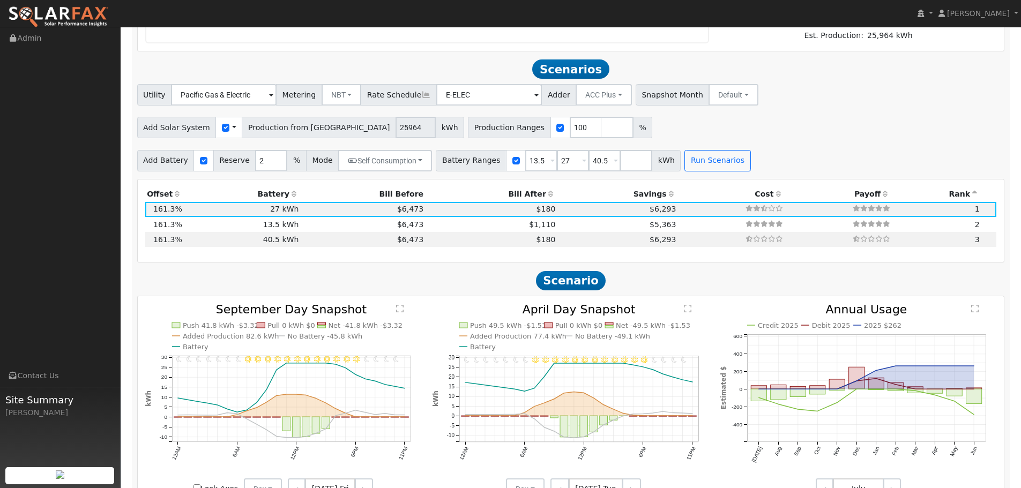
scroll to position [912, 0]
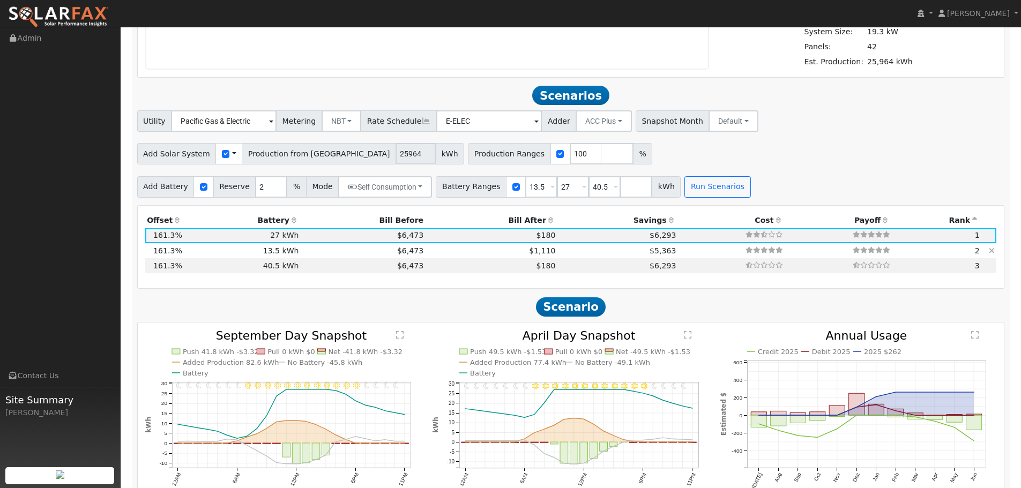
click at [257, 253] on td "13.5 kWh" at bounding box center [242, 250] width 117 height 15
type input "$16,200"
type input "$23,035"
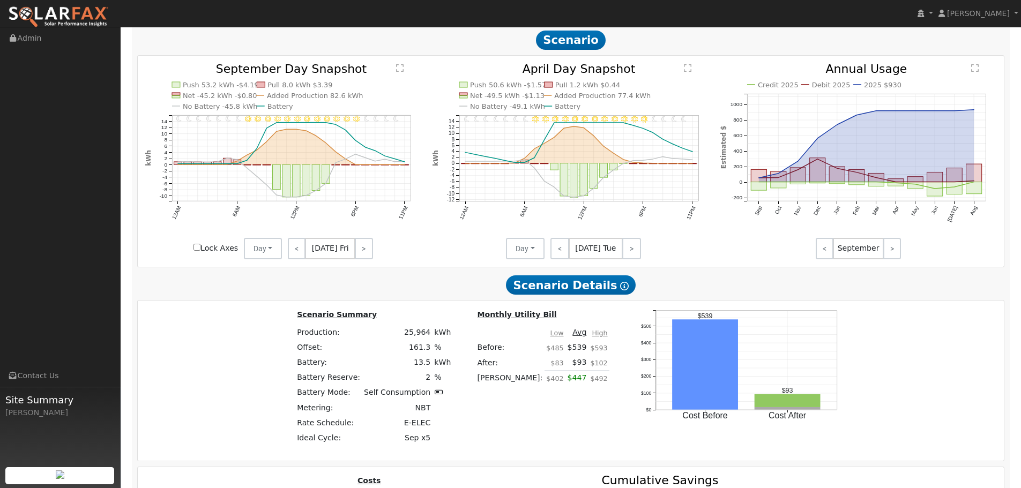
scroll to position [1180, 0]
click at [892, 248] on link ">" at bounding box center [892, 247] width 18 height 21
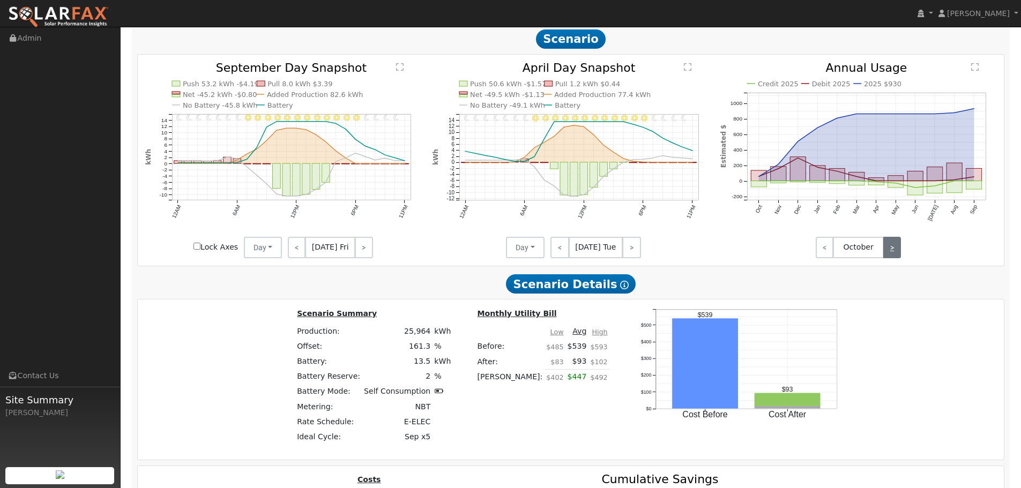
click at [892, 248] on link ">" at bounding box center [892, 247] width 18 height 21
click at [811, 252] on div "< November >" at bounding box center [858, 247] width 96 height 21
click at [824, 252] on link "<" at bounding box center [825, 247] width 18 height 21
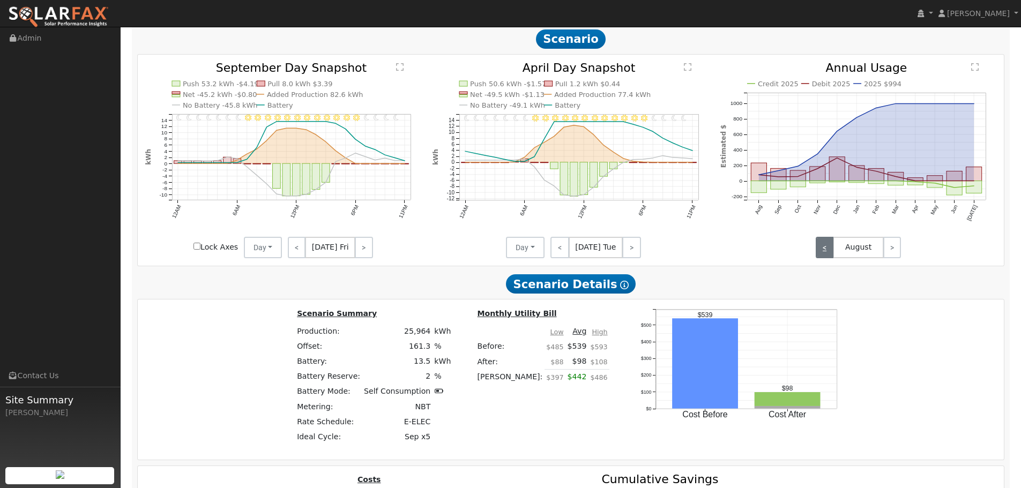
click at [824, 252] on link "<" at bounding box center [825, 247] width 18 height 21
click at [825, 252] on link "<" at bounding box center [825, 247] width 18 height 21
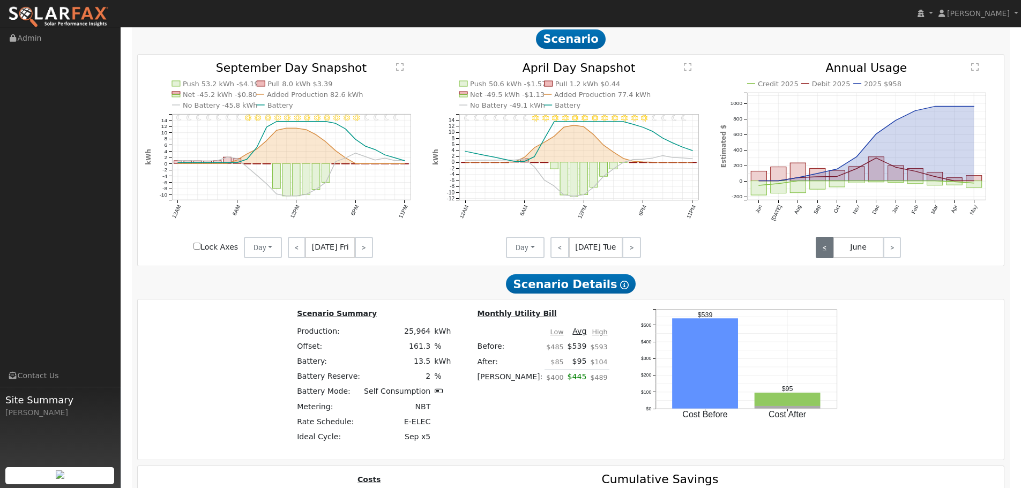
click at [825, 252] on link "<" at bounding box center [825, 247] width 18 height 21
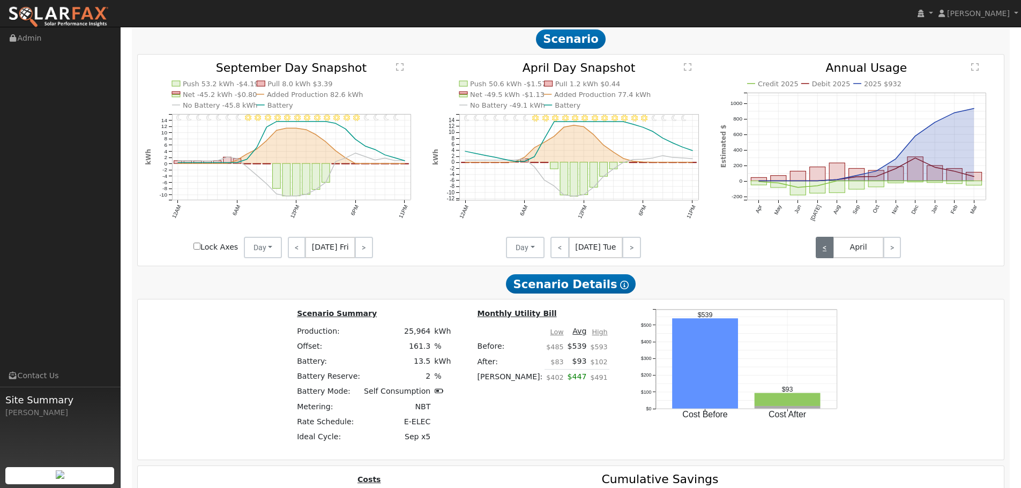
click at [825, 252] on link "<" at bounding box center [825, 247] width 18 height 21
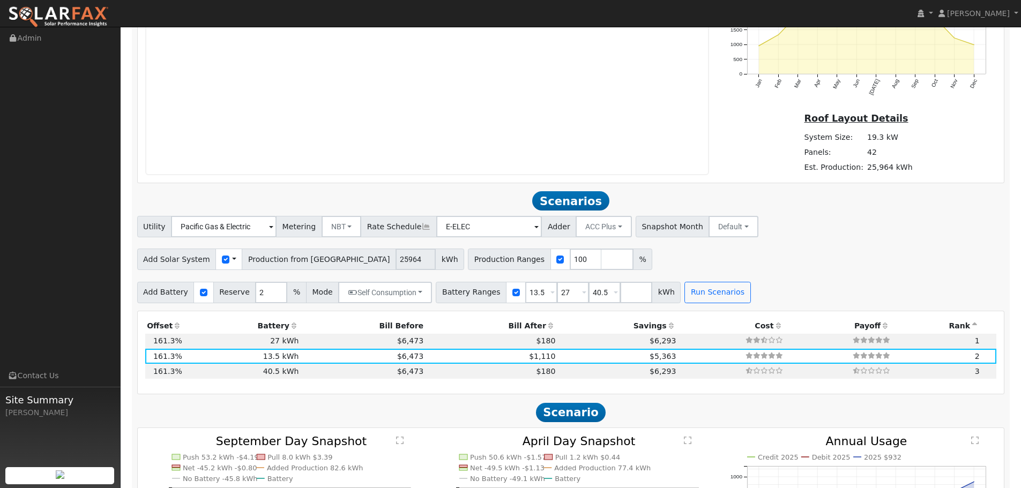
scroll to position [805, 0]
click at [269, 296] on input "1" at bounding box center [271, 294] width 32 height 21
click at [269, 292] on input "2" at bounding box center [271, 294] width 32 height 21
type input "3"
click at [269, 292] on input "3" at bounding box center [271, 294] width 32 height 21
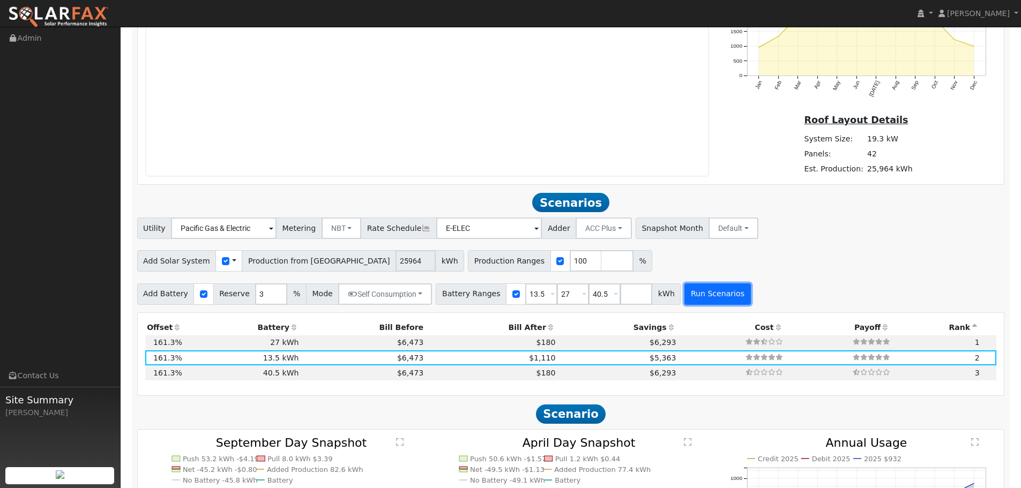
click at [699, 302] on button "Run Scenarios" at bounding box center [717, 294] width 66 height 21
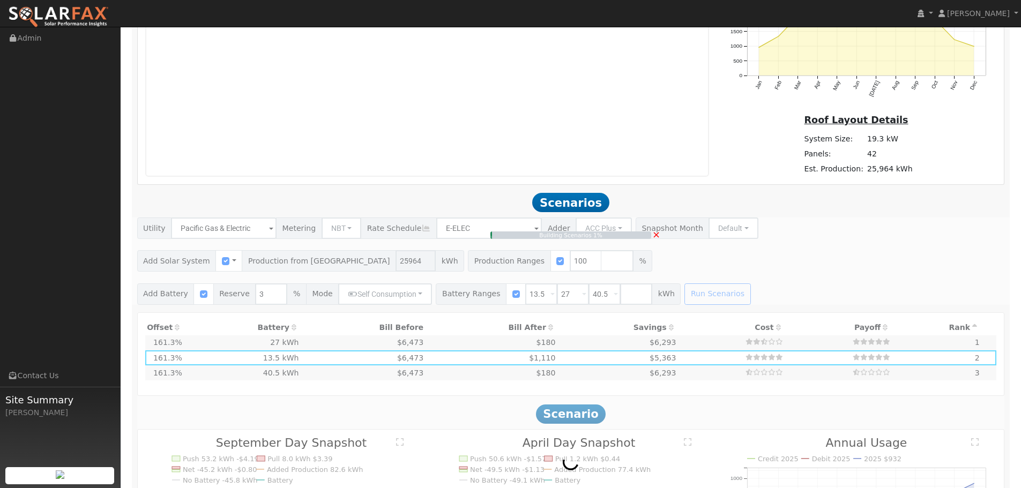
type input "$32,400"
type input "$27,895"
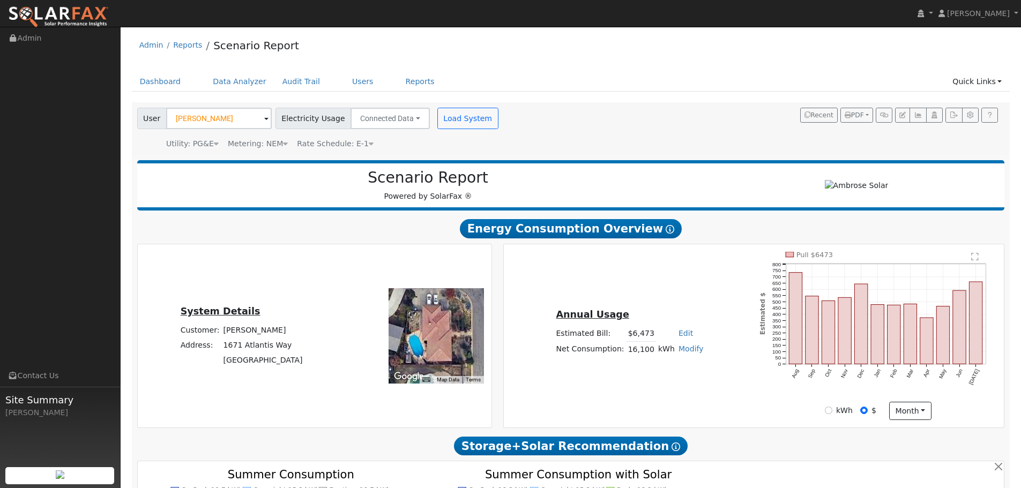
scroll to position [0, 0]
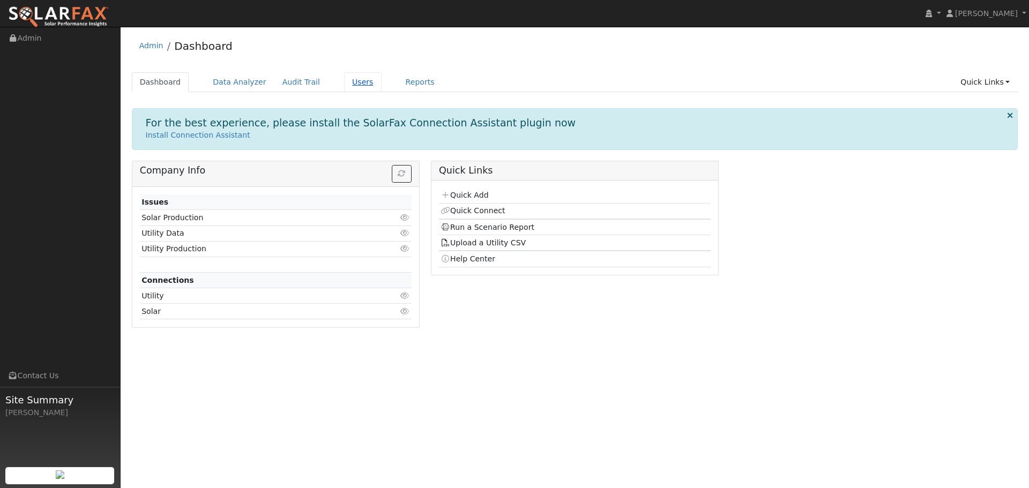
click at [348, 88] on link "Users" at bounding box center [363, 82] width 38 height 20
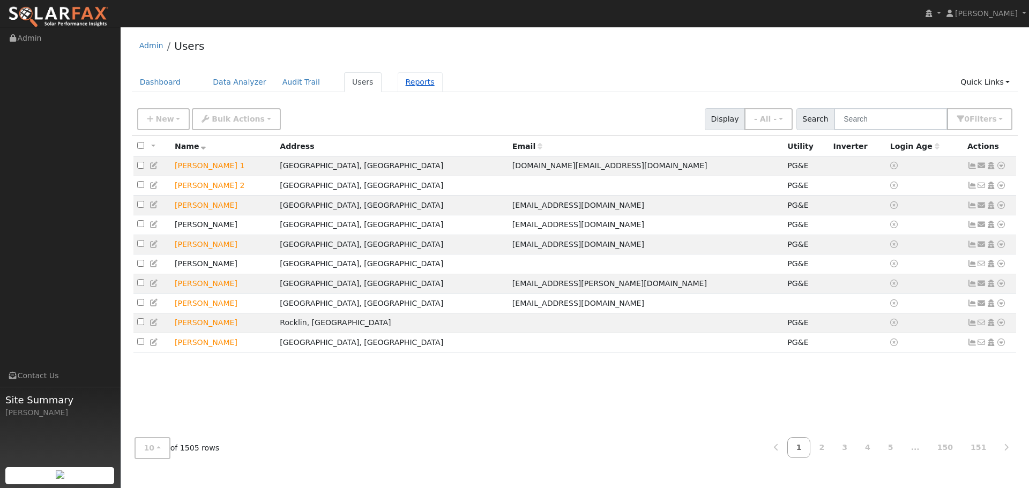
click at [402, 87] on link "Reports" at bounding box center [420, 82] width 45 height 20
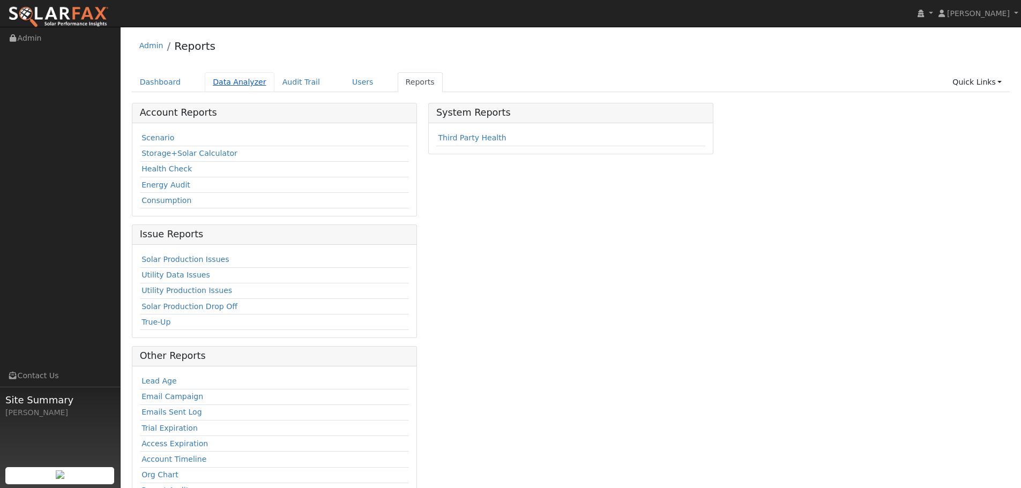
click at [242, 83] on link "Data Analyzer" at bounding box center [240, 82] width 70 height 20
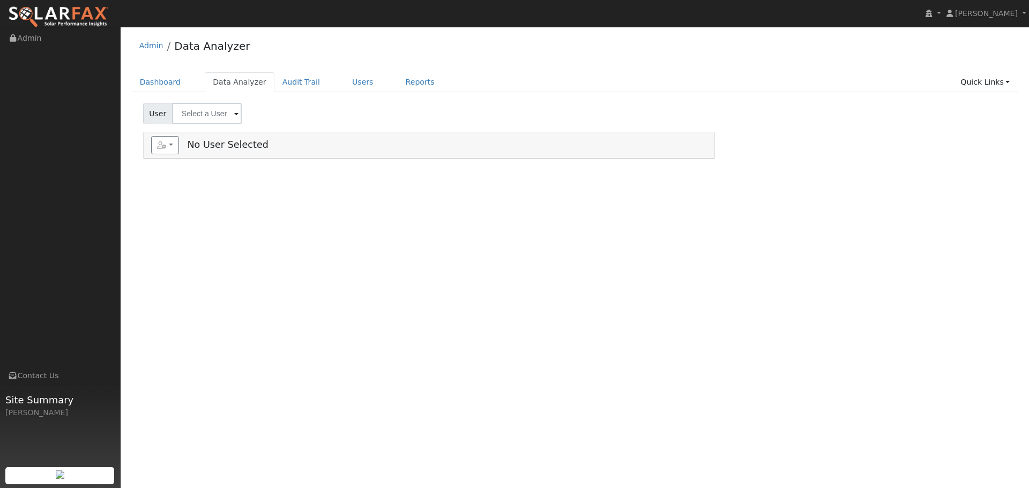
click at [217, 115] on input "text" at bounding box center [207, 113] width 70 height 21
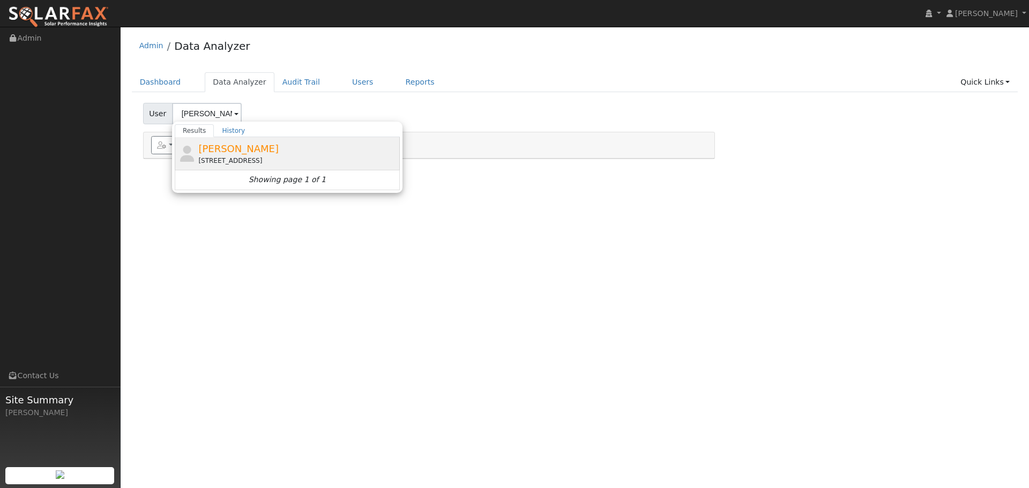
click at [215, 151] on span "Matt Ellis" at bounding box center [238, 148] width 80 height 11
type input "Matt Ellis"
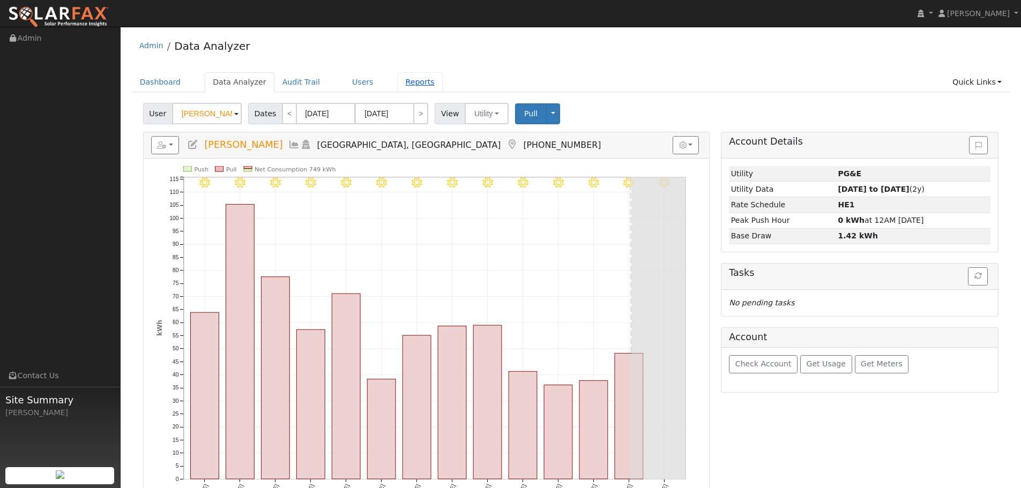
click at [406, 84] on link "Reports" at bounding box center [420, 82] width 45 height 20
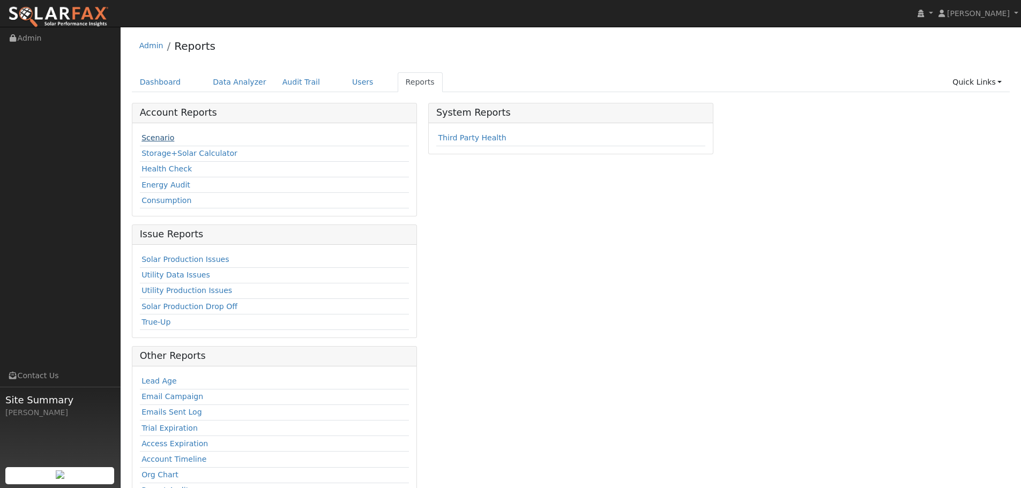
click at [159, 140] on link "Scenario" at bounding box center [158, 137] width 33 height 9
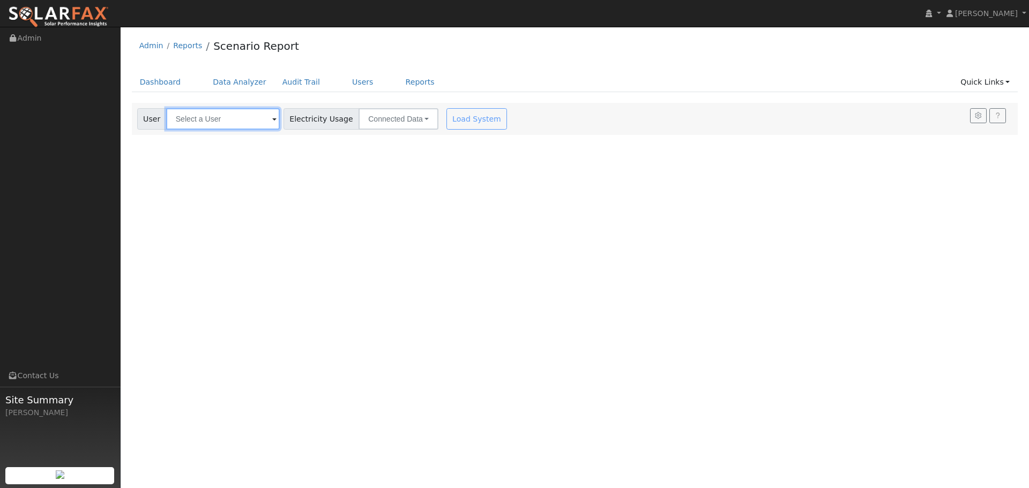
click at [203, 122] on input "text" at bounding box center [223, 118] width 114 height 21
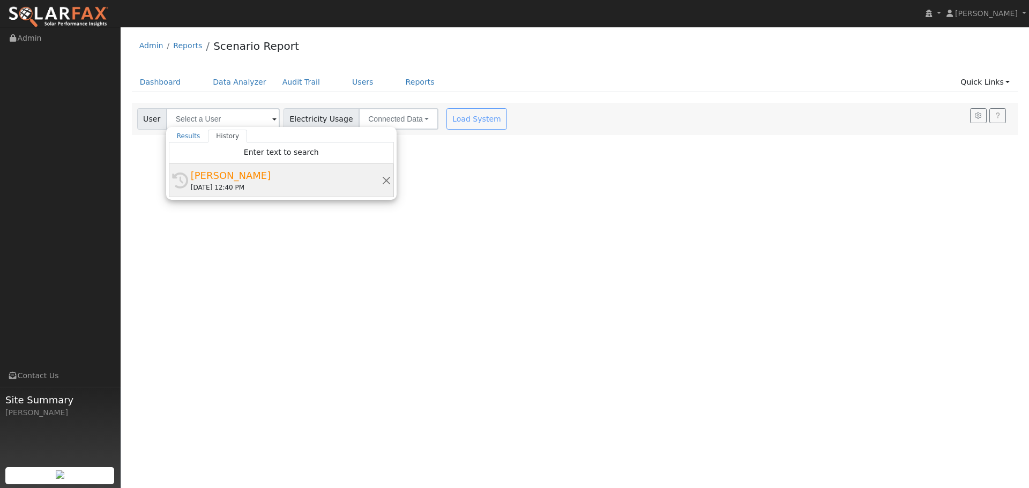
click at [212, 176] on div "[PERSON_NAME]" at bounding box center [286, 175] width 191 height 14
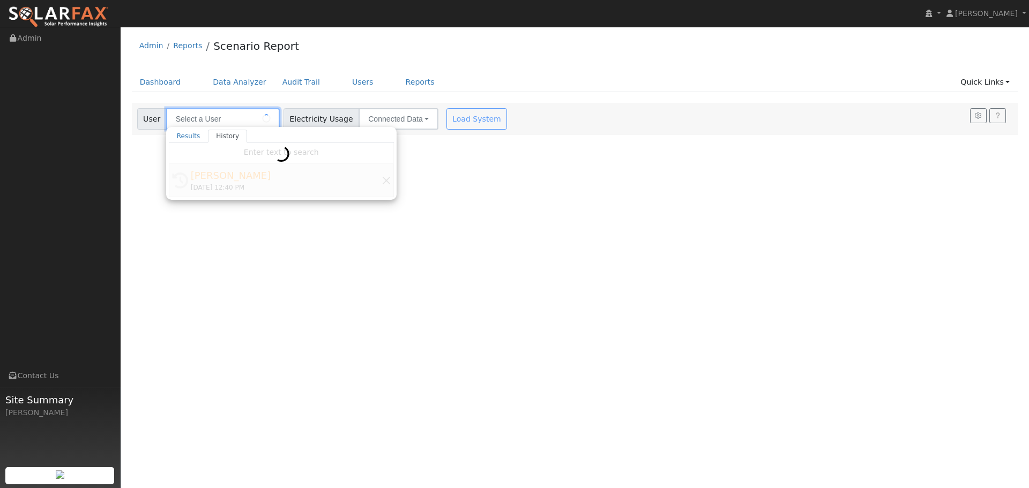
type input "[PERSON_NAME]"
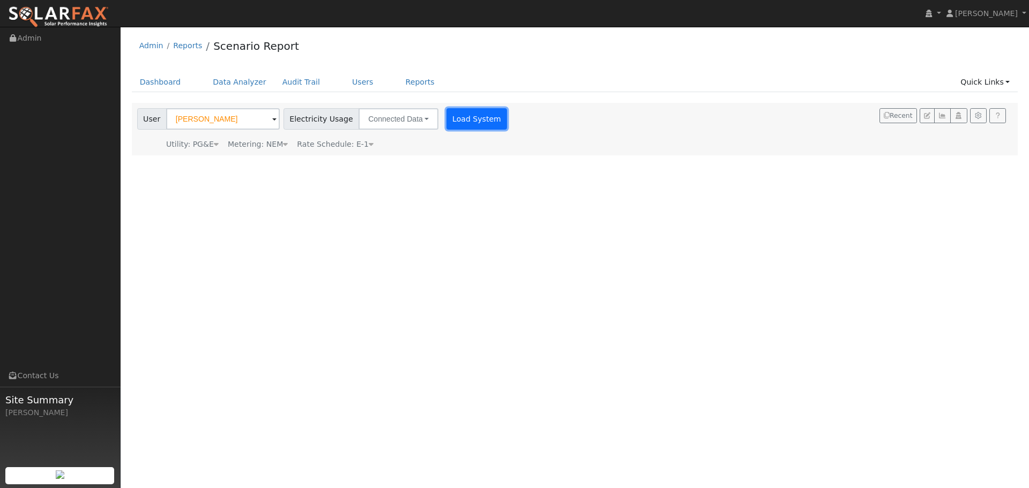
click at [464, 121] on button "Load System" at bounding box center [476, 118] width 61 height 21
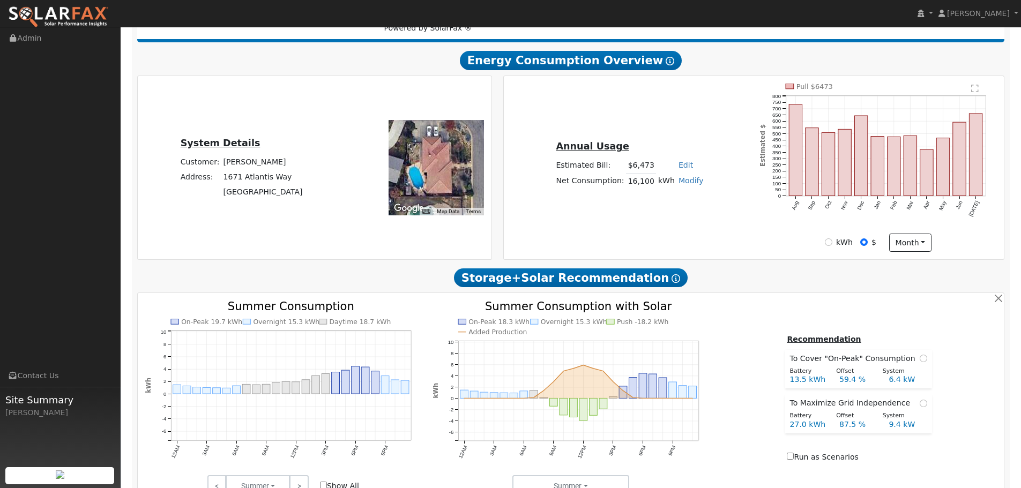
scroll to position [214, 0]
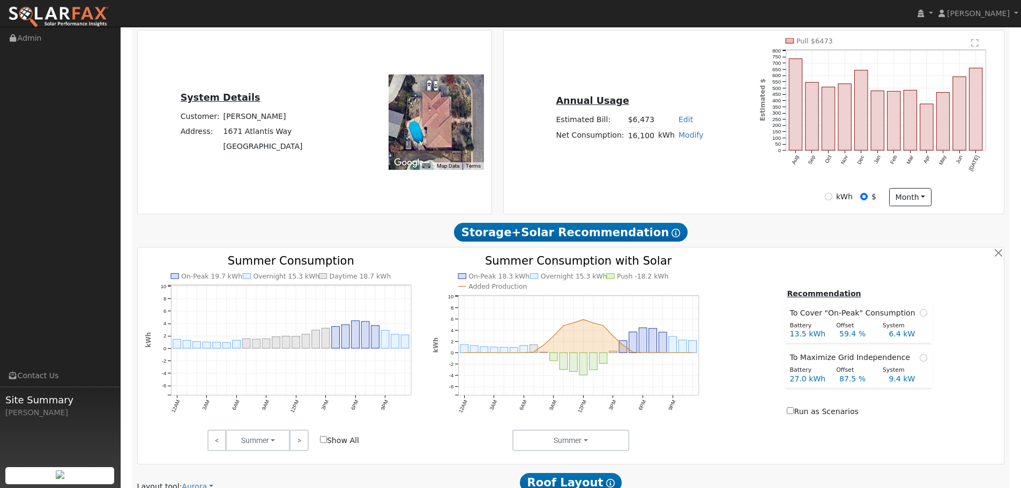
type input "25964"
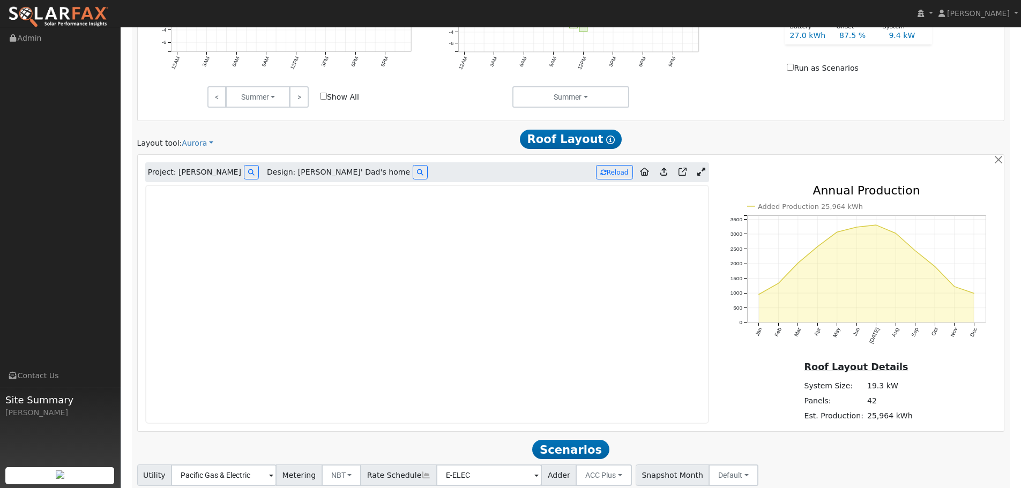
scroll to position [633, 0]
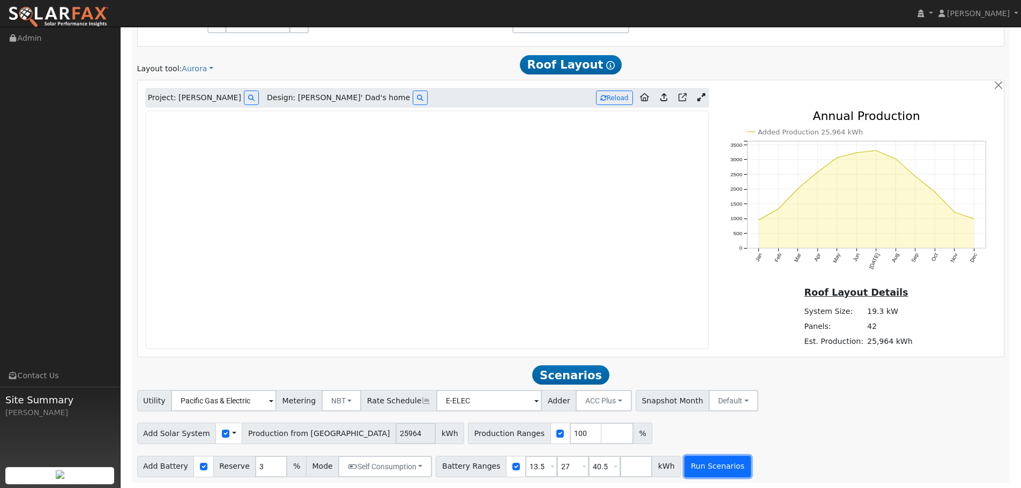
click at [687, 464] on button "Run Scenarios" at bounding box center [717, 466] width 66 height 21
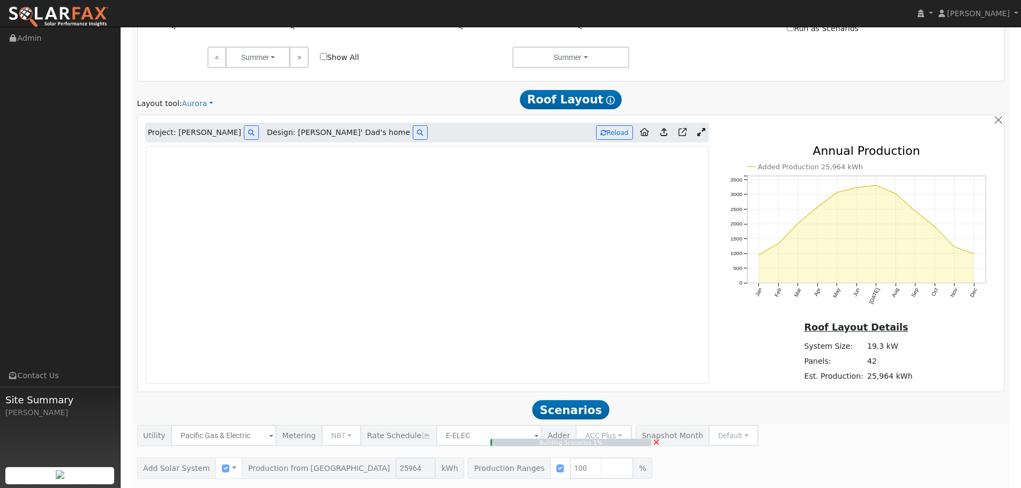
scroll to position [579, 0]
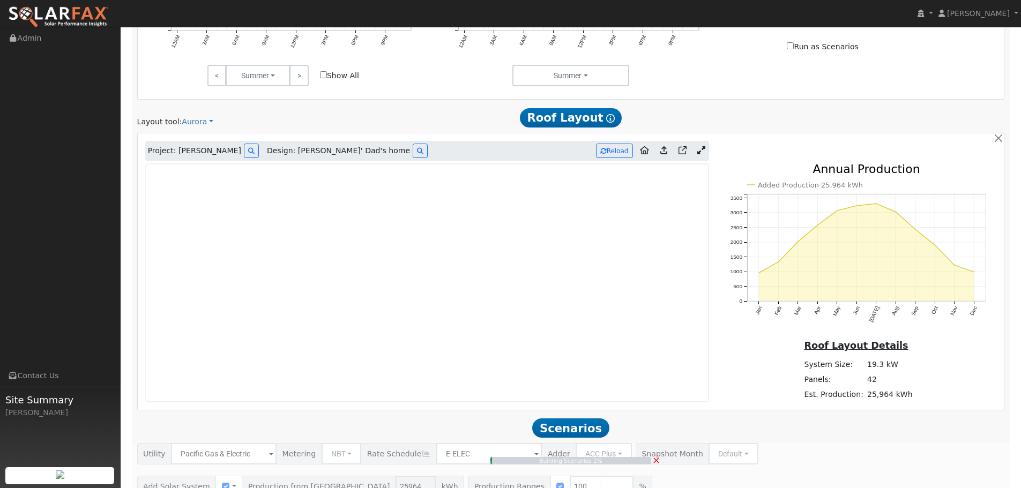
type input "17.3"
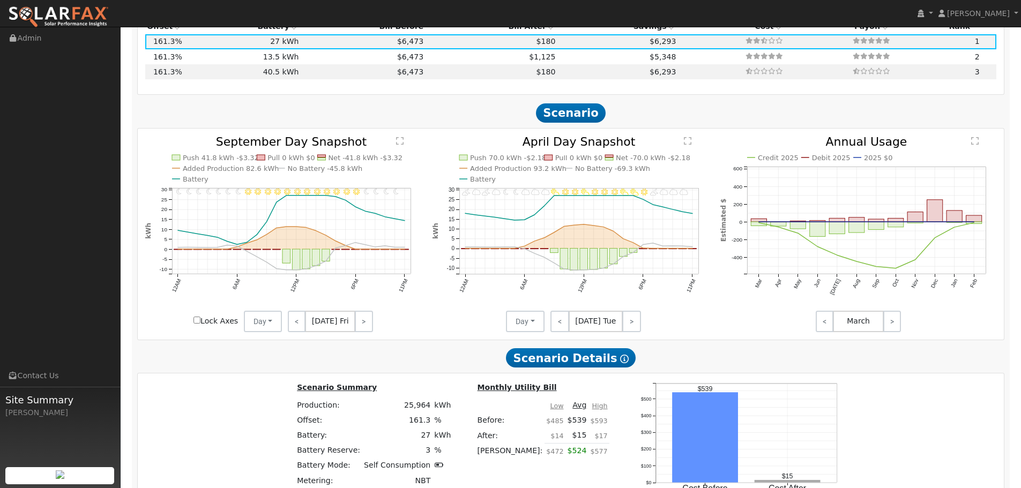
scroll to position [1053, 0]
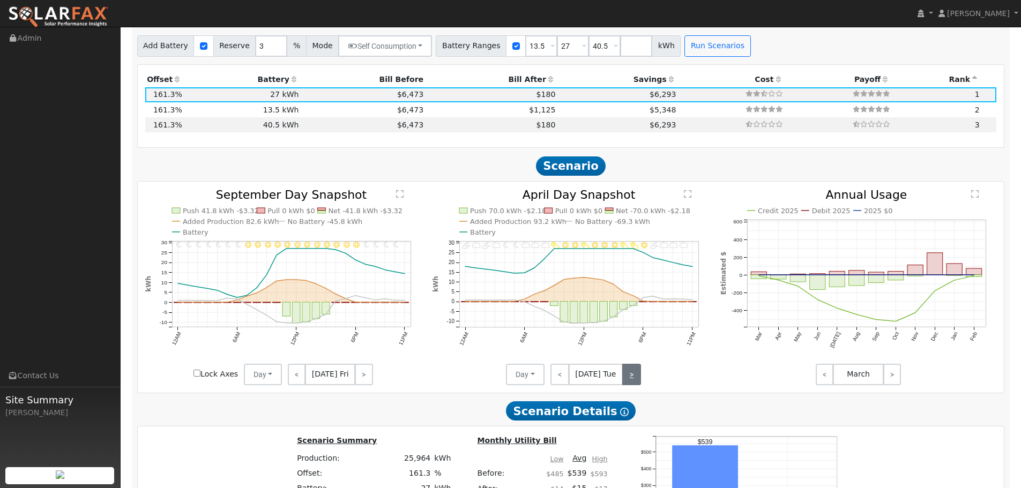
click at [632, 373] on link ">" at bounding box center [631, 374] width 19 height 21
click at [567, 378] on link "<" at bounding box center [558, 374] width 17 height 21
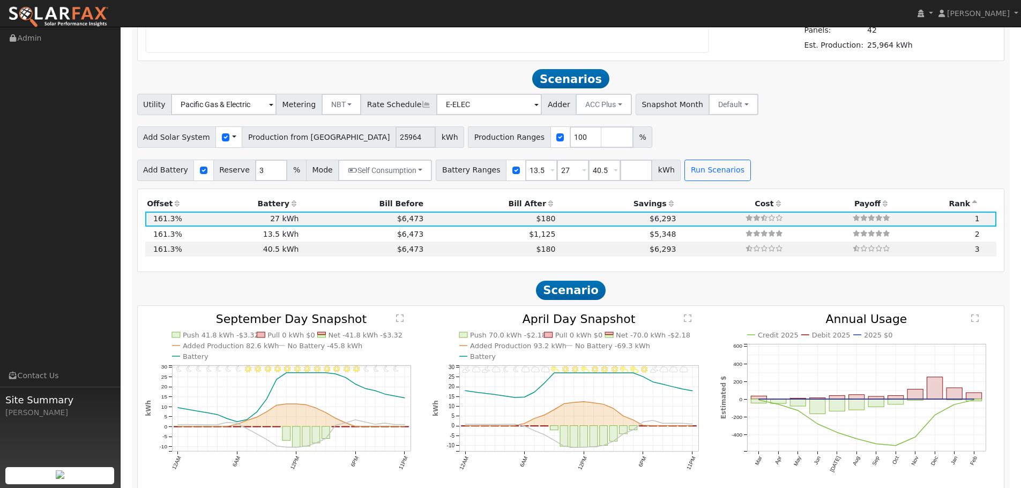
scroll to position [839, 0]
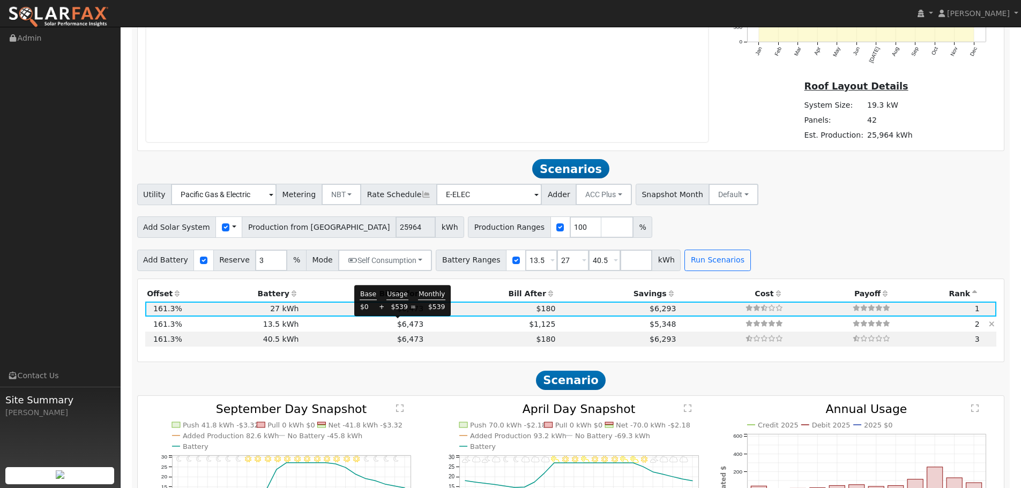
click at [399, 326] on span "$6,473" at bounding box center [410, 324] width 26 height 9
type input "$16,200"
type input "$23,035"
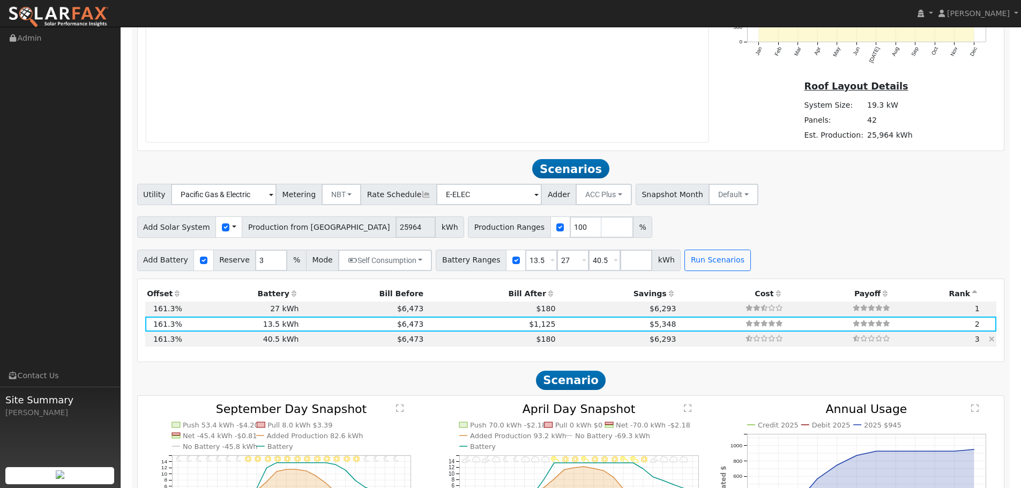
click at [301, 344] on td "$6,473" at bounding box center [363, 339] width 125 height 15
type input "$48,600"
type input "$32,755"
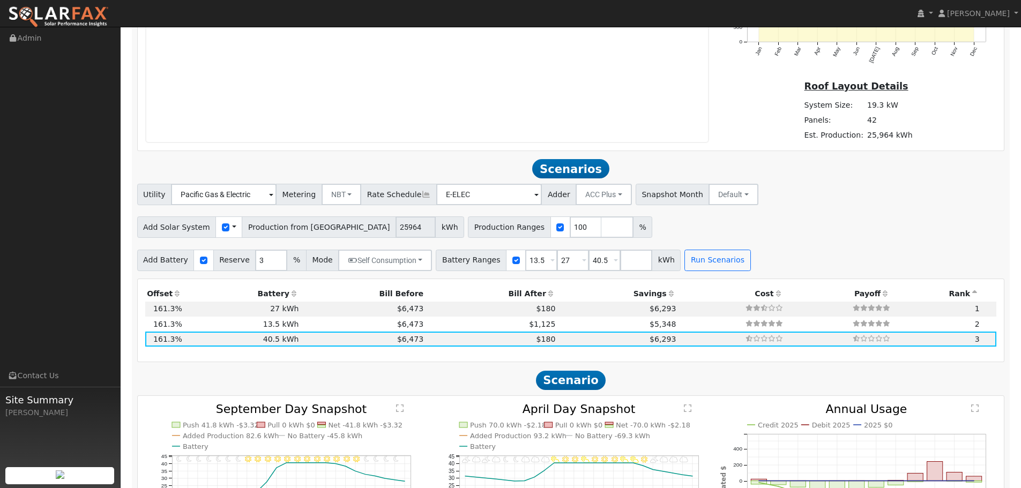
scroll to position [785, 0]
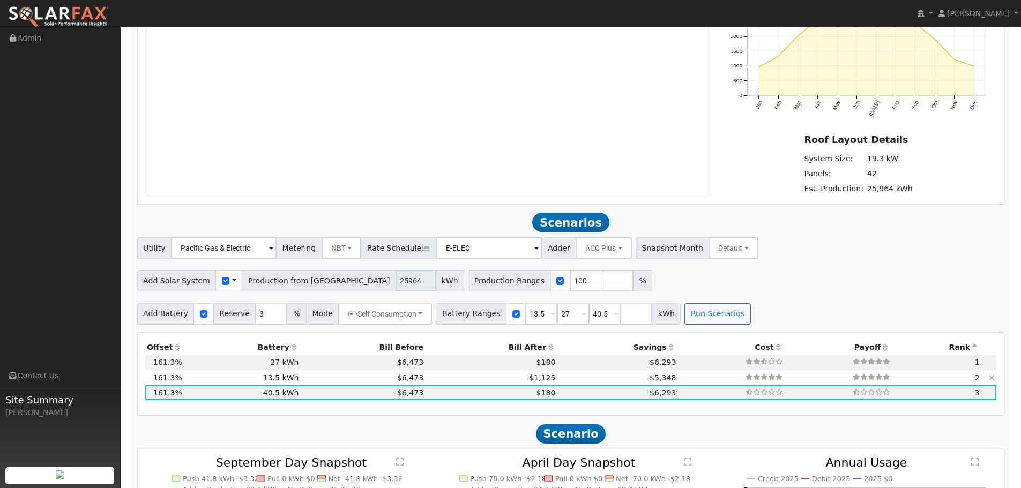
click at [678, 380] on td at bounding box center [731, 377] width 107 height 15
type input "$16,200"
type input "$23,035"
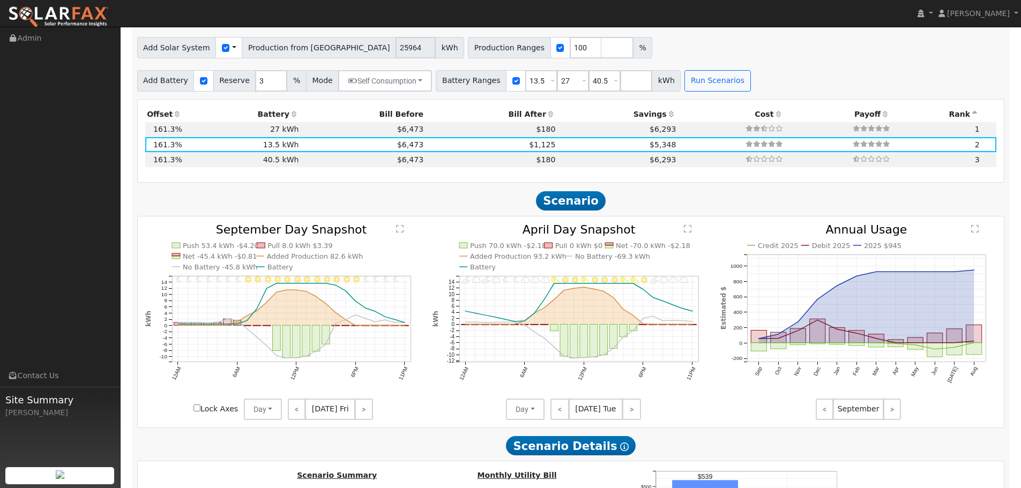
scroll to position [1000, 0]
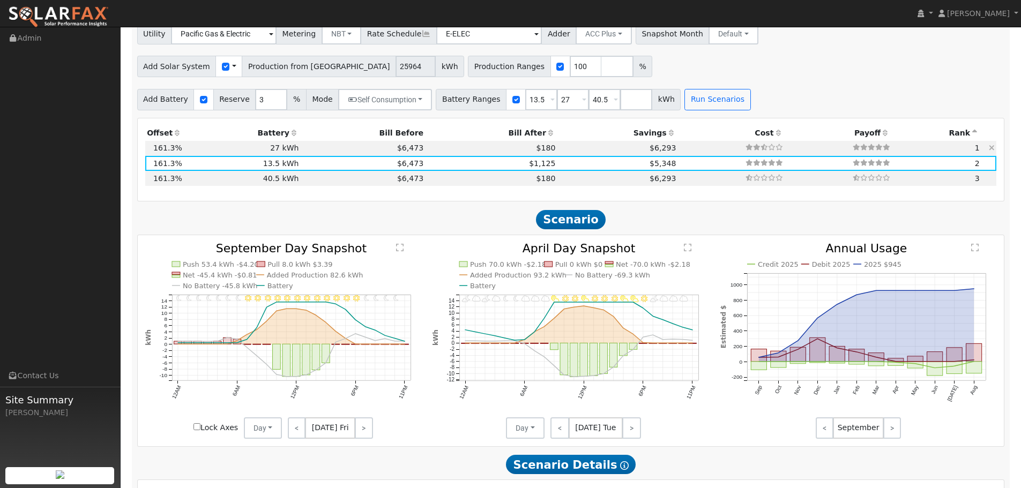
click at [287, 148] on td "27 kWh" at bounding box center [242, 148] width 117 height 15
type input "$32,400"
type input "$27,895"
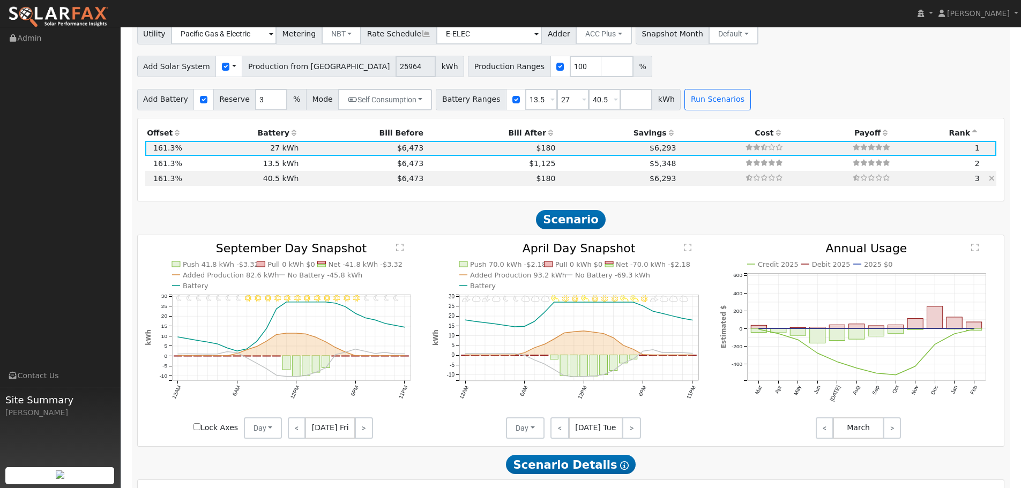
click at [288, 179] on td "40.5 kWh" at bounding box center [242, 178] width 117 height 15
type input "$48,600"
type input "$32,755"
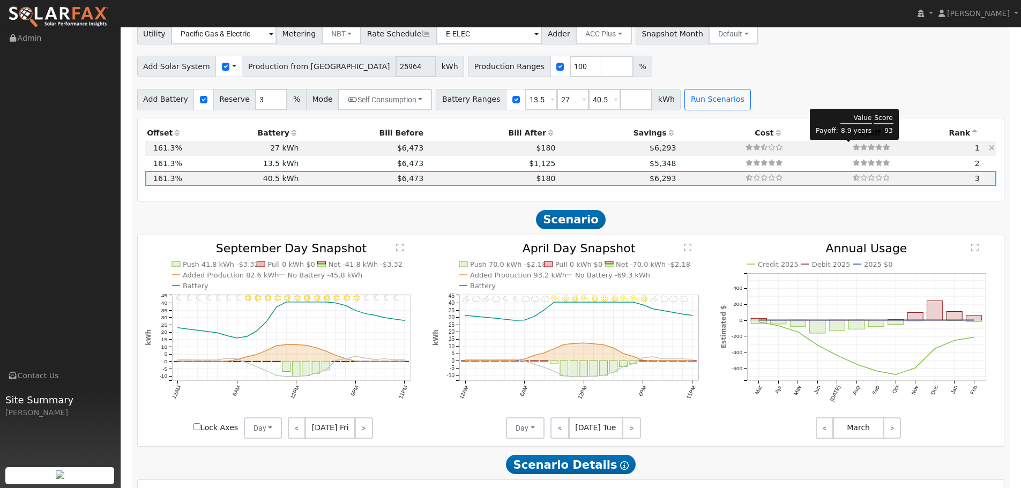
click at [860, 151] on icon at bounding box center [864, 147] width 8 height 6
type input "$32,400"
type input "$27,895"
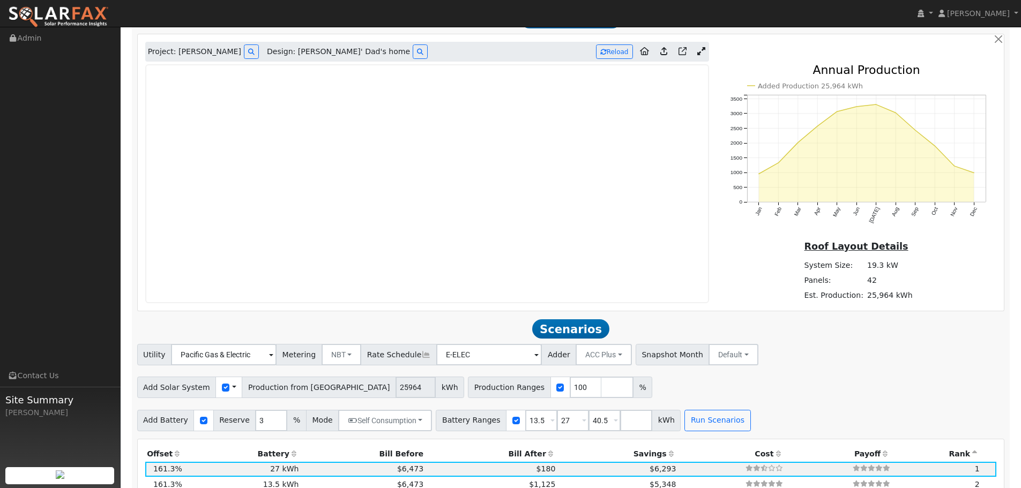
scroll to position [678, 0]
